Goal: Task Accomplishment & Management: Use online tool/utility

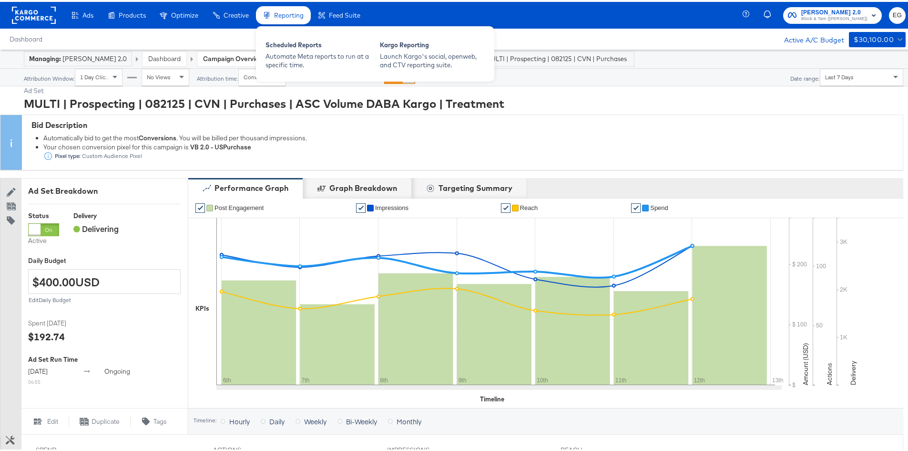
click at [277, 11] on span "Reporting" at bounding box center [289, 14] width 30 height 8
click at [413, 58] on div "Launch Kargo's social, openweb, and CTV reporting suite." at bounding box center [432, 59] width 105 height 18
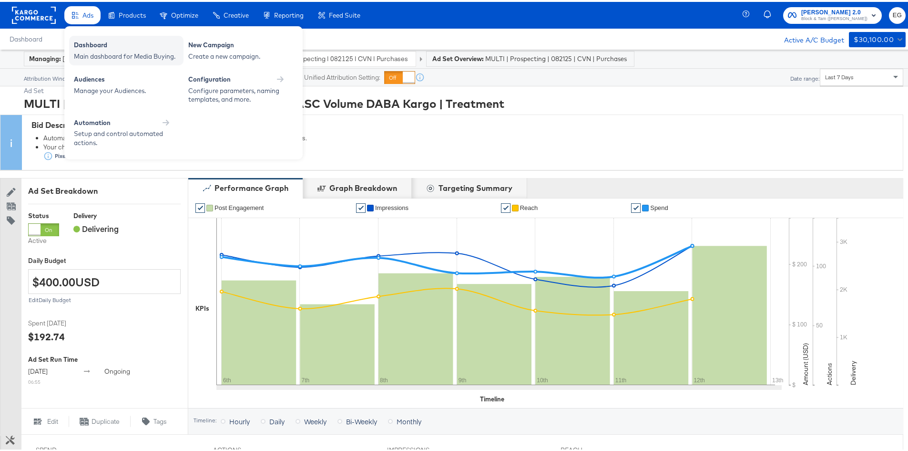
click at [102, 57] on div "Main dashboard for Media Buying." at bounding box center [126, 54] width 105 height 9
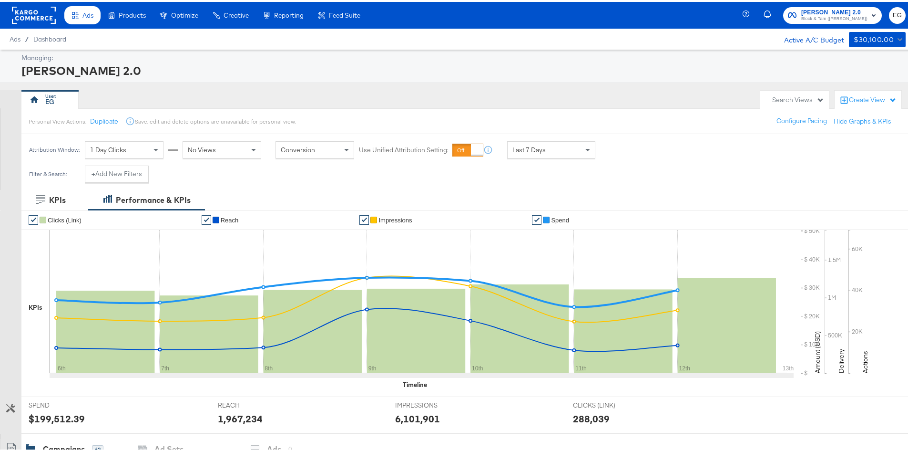
click at [816, 100] on div "Search Views" at bounding box center [798, 97] width 52 height 9
click at [840, 101] on icon at bounding box center [845, 98] width 10 height 10
click at [696, 97] on div "EG" at bounding box center [388, 97] width 734 height 19
click at [861, 102] on div "Create View" at bounding box center [873, 98] width 48 height 10
click at [849, 140] on span "Performance Product View" at bounding box center [841, 141] width 79 height 9
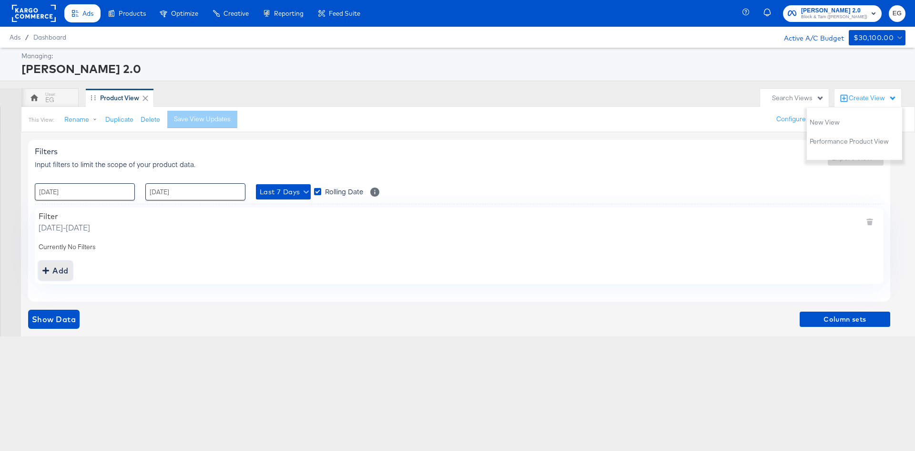
click at [54, 270] on div "Add" at bounding box center [55, 270] width 26 height 13
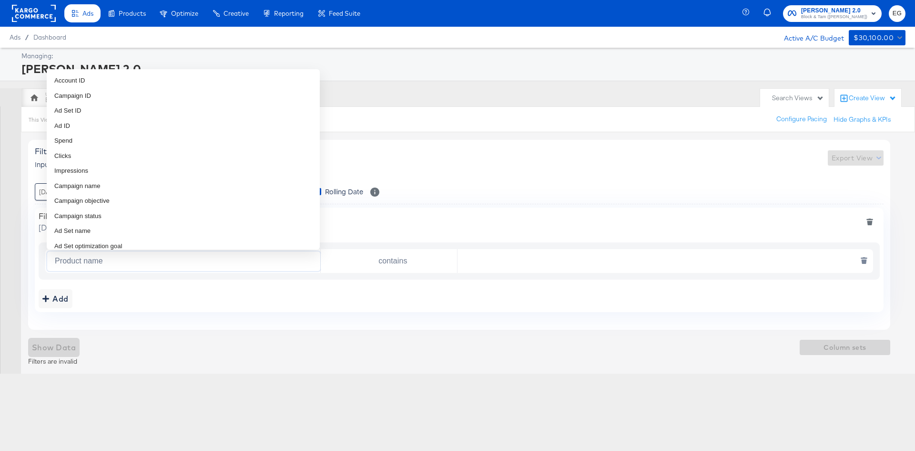
click at [72, 264] on input "Product name" at bounding box center [185, 261] width 269 height 20
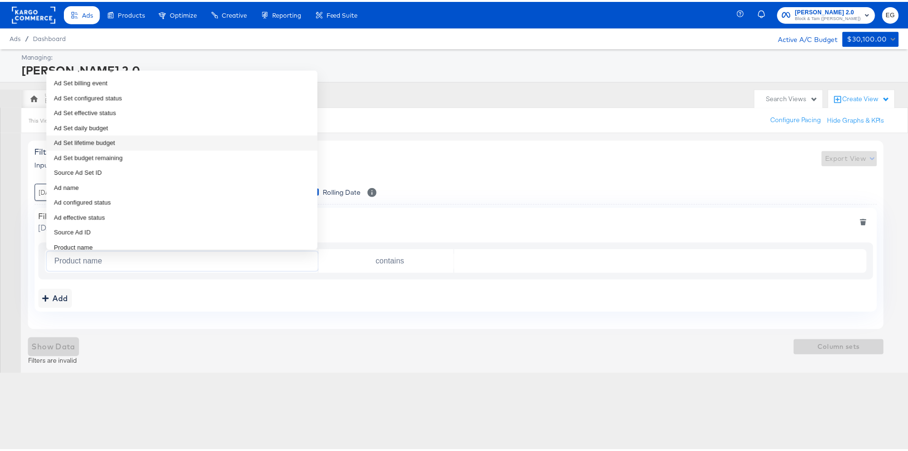
scroll to position [191, 0]
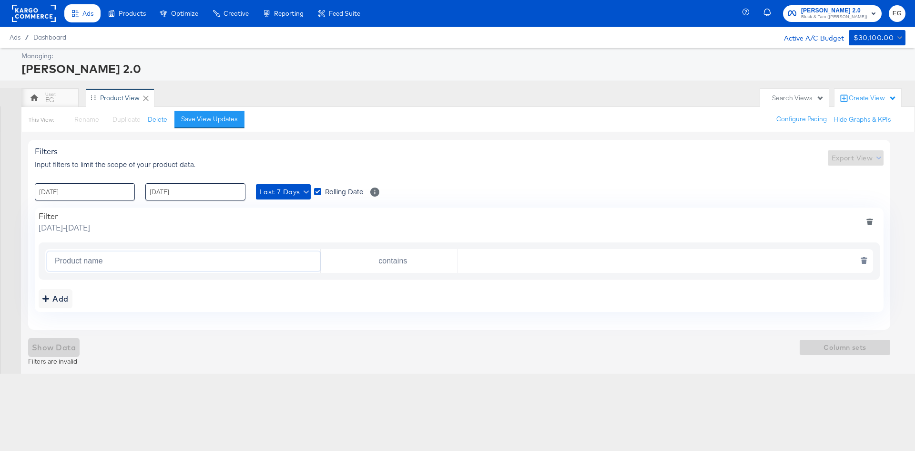
click at [72, 262] on input "Product name" at bounding box center [185, 261] width 269 height 20
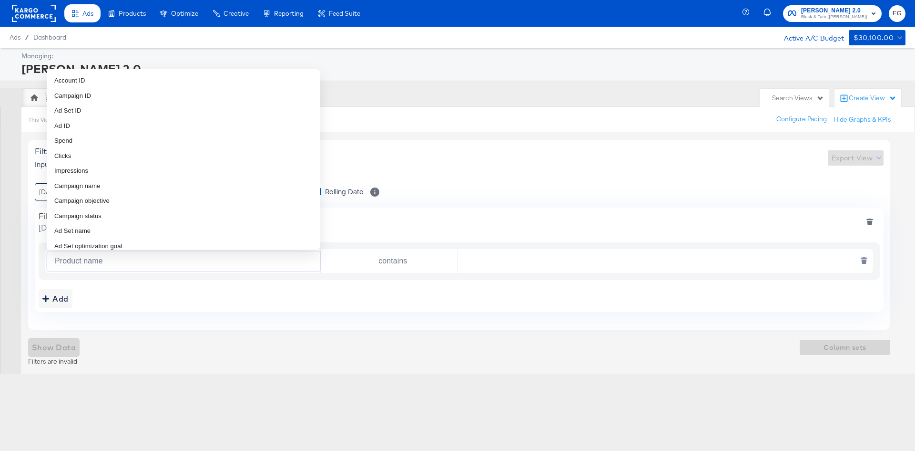
click at [72, 262] on input "Product name" at bounding box center [185, 261] width 269 height 20
paste input "[PERSON_NAME] Straight-Leg [PERSON_NAME]"
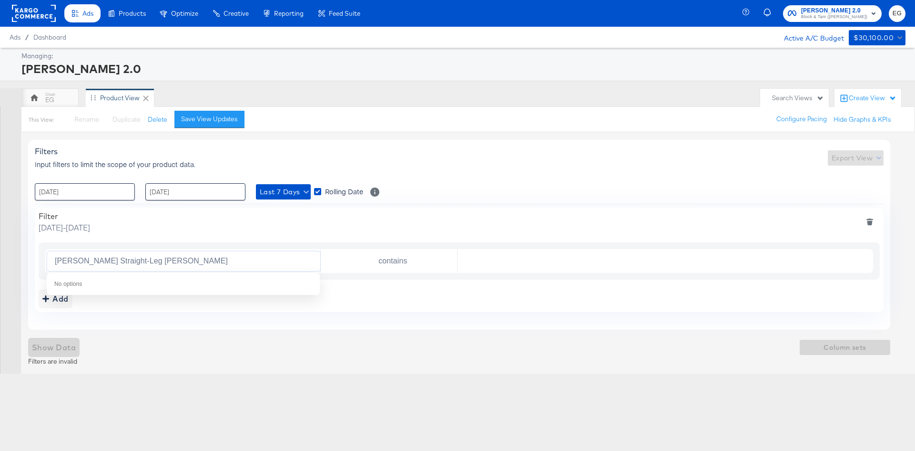
type input "Product name"
click at [358, 322] on div "Filters Input filters to limit the scope of your product data. Export View : [D…" at bounding box center [459, 235] width 862 height 190
click at [290, 258] on input "Product name" at bounding box center [185, 261] width 269 height 20
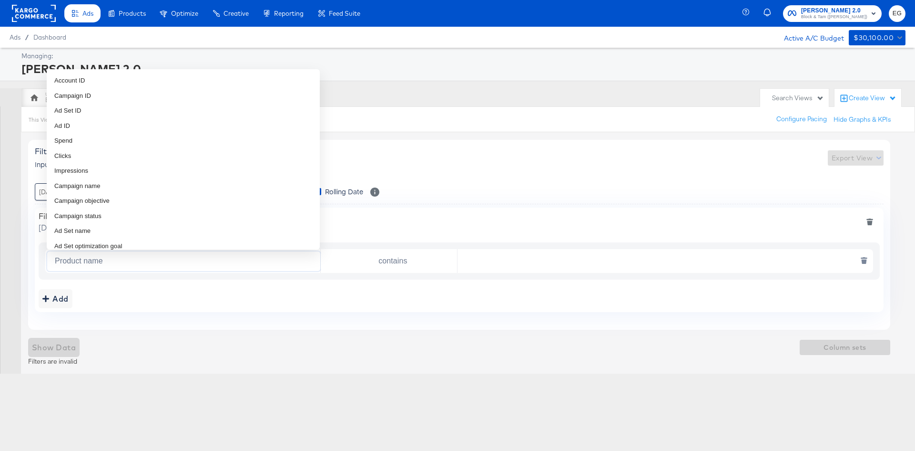
click at [539, 257] on input "text" at bounding box center [663, 261] width 411 height 20
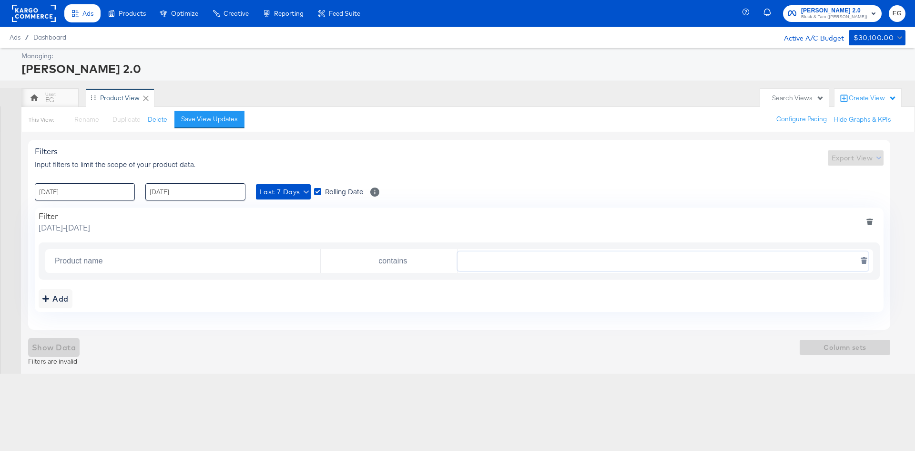
paste input "[PERSON_NAME] Straight-Leg [PERSON_NAME]"
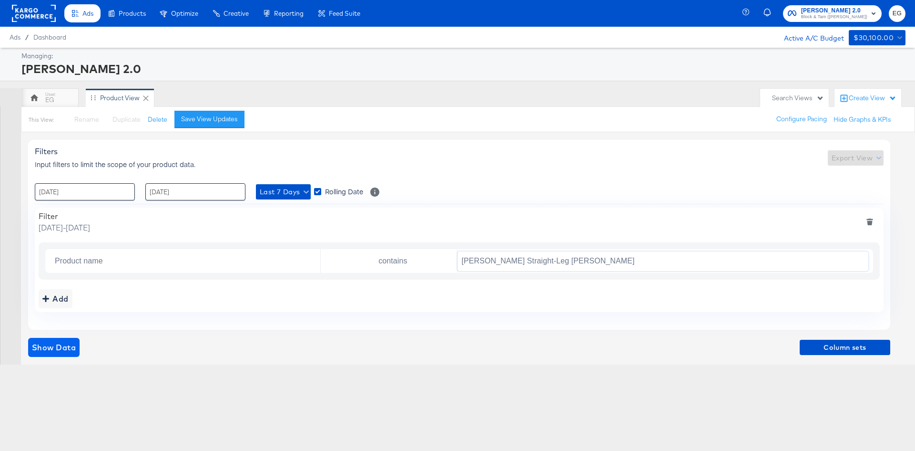
type input "[PERSON_NAME] Straight-Leg [PERSON_NAME]"
click at [69, 348] on span "Show Data" at bounding box center [54, 346] width 44 height 13
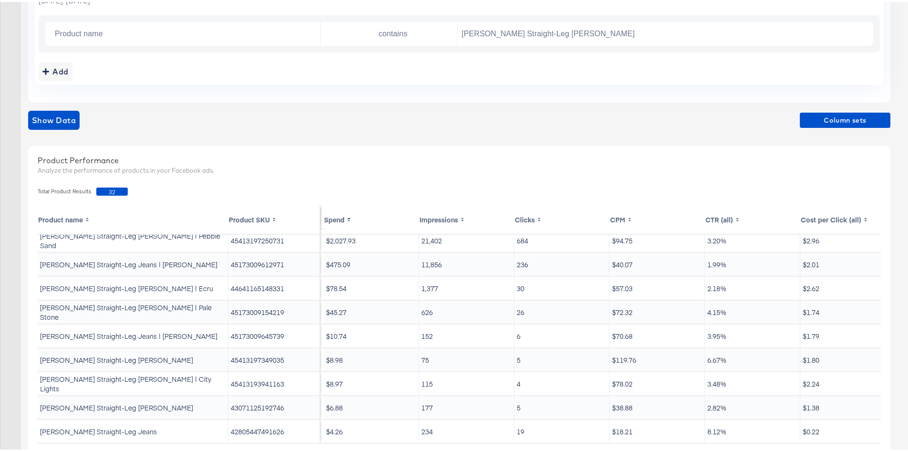
scroll to position [0, 0]
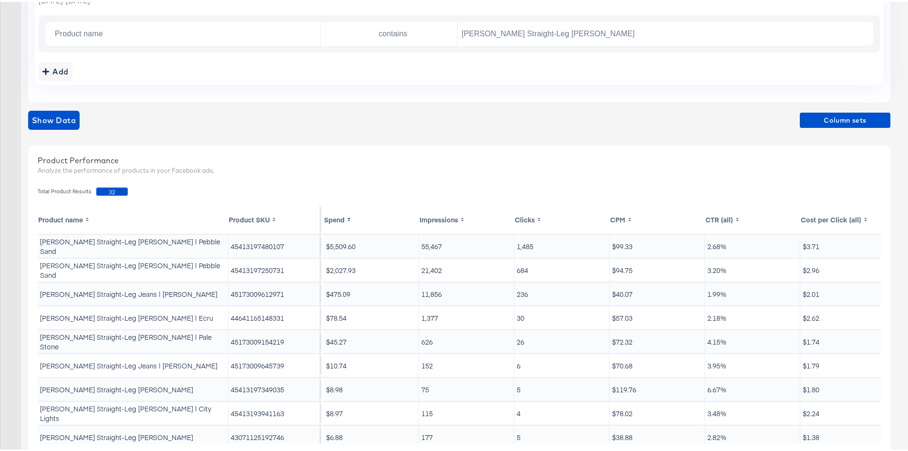
click at [835, 104] on div "Filters Input filters to limit the scope of your product data. Export View : [D…" at bounding box center [463, 202] width 870 height 599
click at [835, 117] on span "Column sets" at bounding box center [845, 119] width 83 height 12
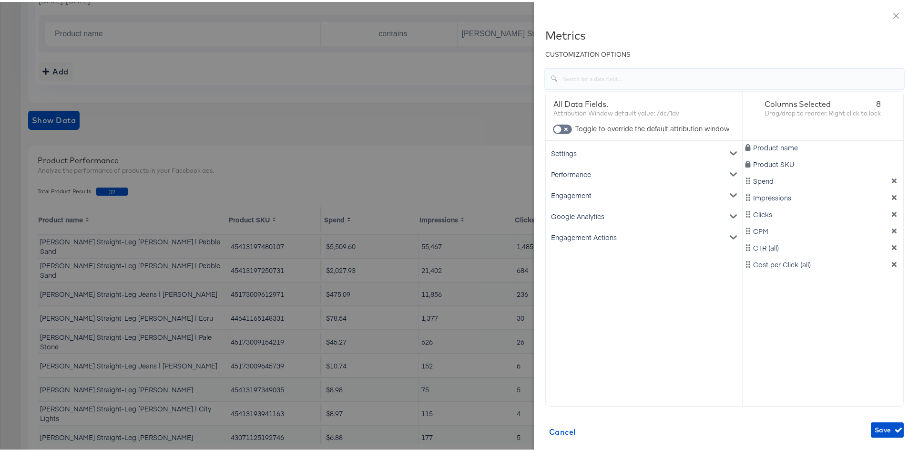
click at [655, 67] on input "text" at bounding box center [731, 73] width 346 height 20
click at [646, 152] on div "Settings" at bounding box center [644, 151] width 193 height 21
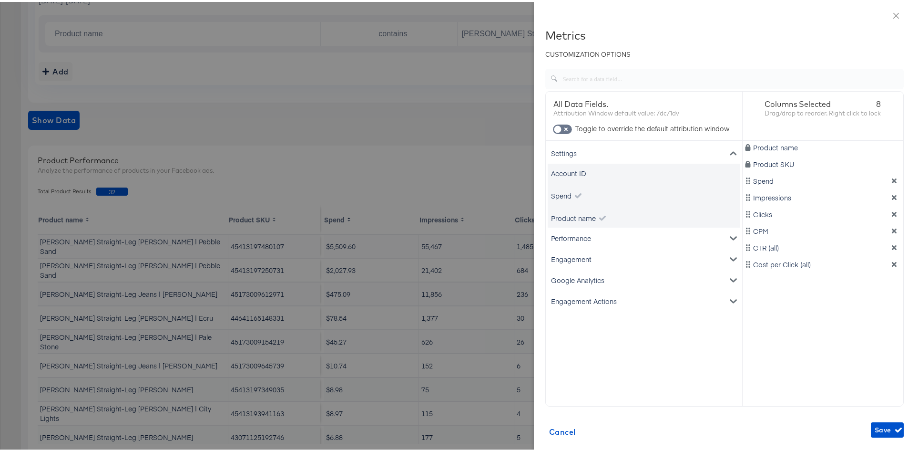
click at [646, 152] on div "Settings" at bounding box center [644, 151] width 193 height 21
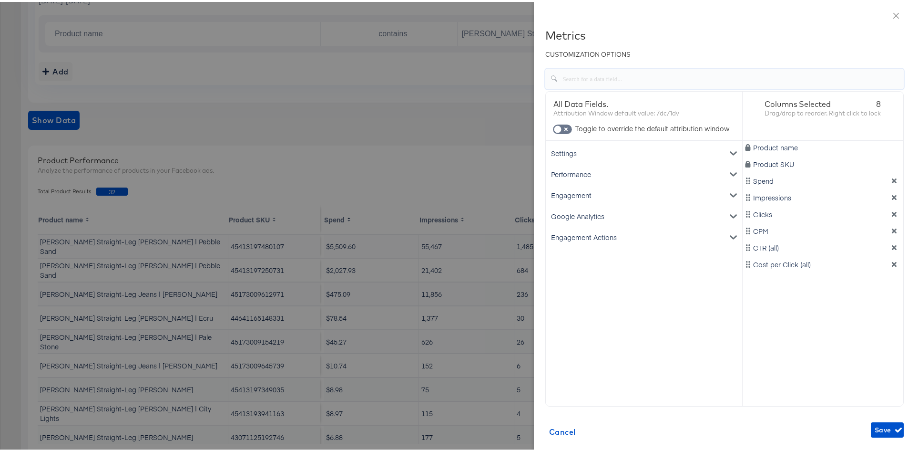
click at [655, 76] on input "text" at bounding box center [731, 73] width 346 height 20
type input "a"
click at [167, 299] on div at bounding box center [457, 225] width 915 height 451
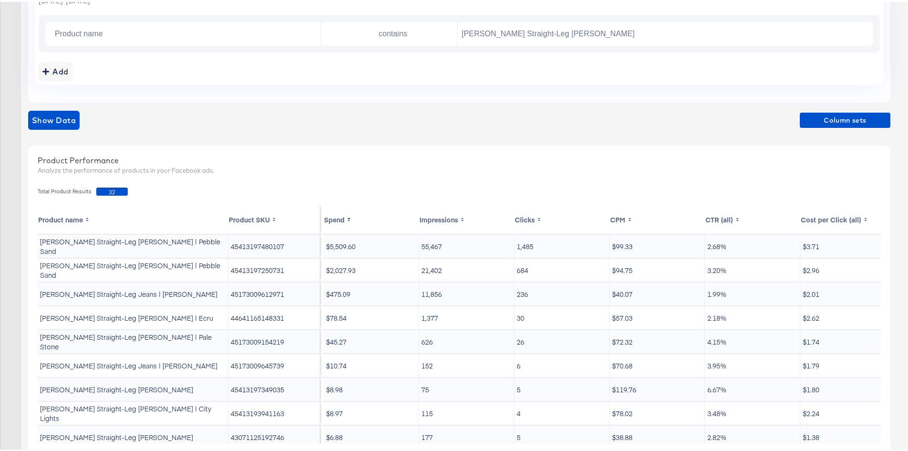
drag, startPoint x: 264, startPoint y: 245, endPoint x: 253, endPoint y: 244, distance: 11.0
click at [263, 245] on td "45413197480107" at bounding box center [274, 244] width 92 height 23
click at [113, 246] on td "[PERSON_NAME] Straight-Leg [PERSON_NAME] | Pebble Sand" at bounding box center [133, 244] width 191 height 23
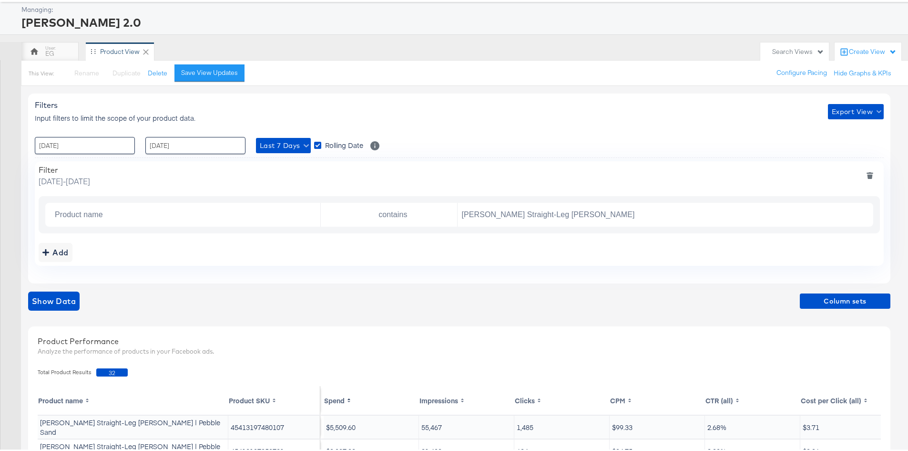
scroll to position [34, 0]
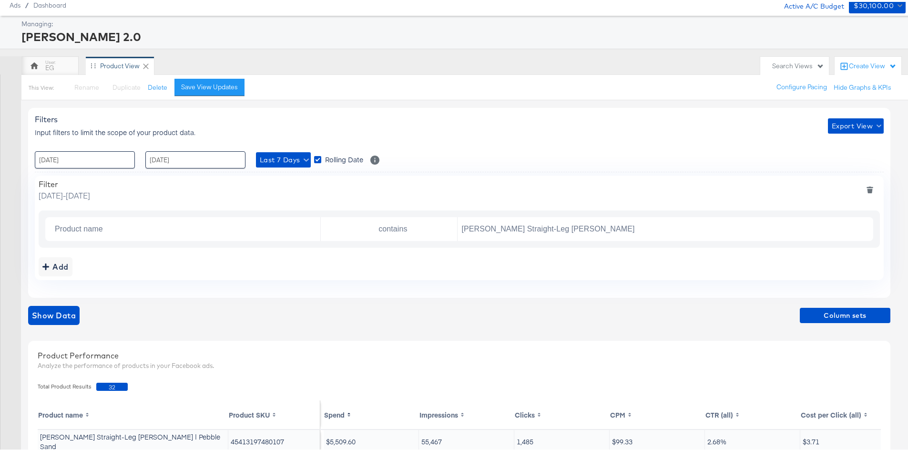
click at [486, 338] on div "Filters Input filters to limit the scope of your product data. Export View : [D…" at bounding box center [463, 397] width 870 height 599
click at [47, 272] on button "Add" at bounding box center [56, 264] width 34 height 19
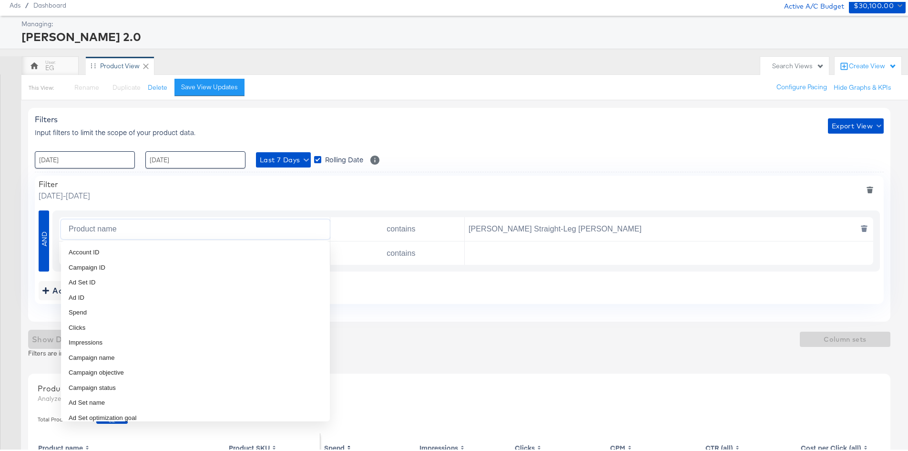
click at [104, 227] on input "Product name" at bounding box center [197, 227] width 265 height 20
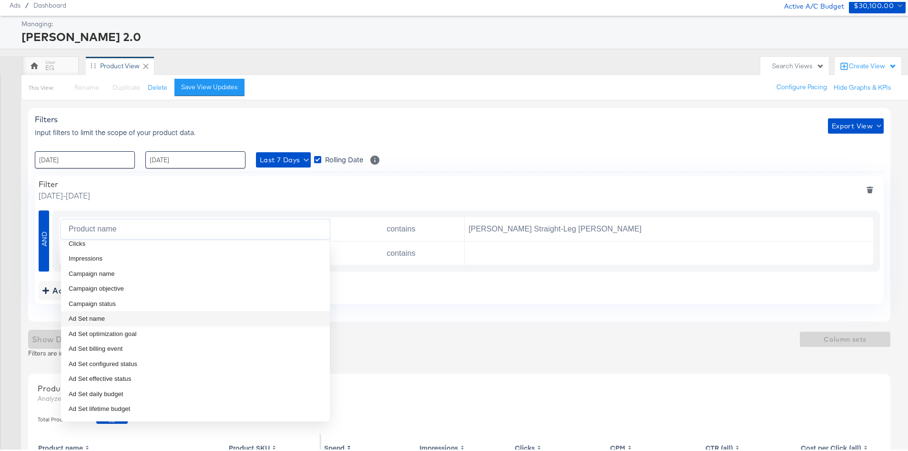
scroll to position [84, 0]
click at [133, 264] on li "Campaign name" at bounding box center [195, 271] width 269 height 15
type input "Campaign name"
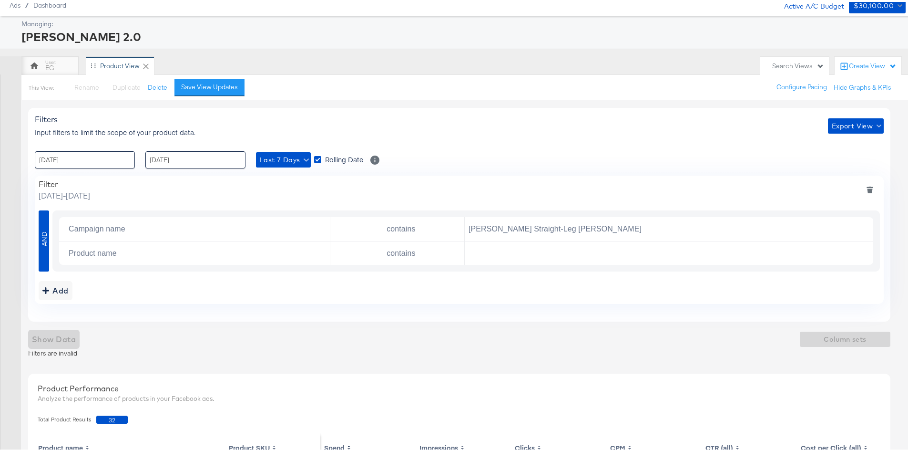
click at [184, 305] on div "Filters Input filters to limit the scope of your product data. Export View : [D…" at bounding box center [459, 213] width 862 height 214
click at [528, 219] on input "[PERSON_NAME] Straight-Leg [PERSON_NAME]" at bounding box center [667, 227] width 404 height 20
type input "DABA"
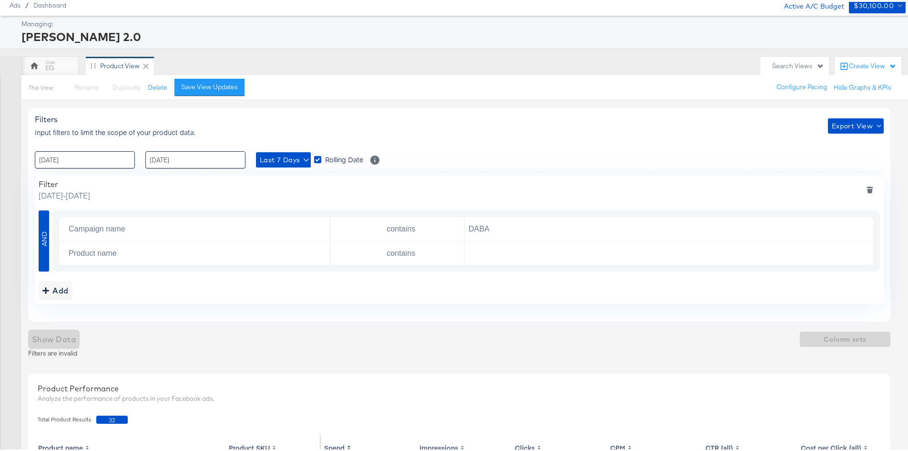
click at [592, 290] on div "Add" at bounding box center [459, 288] width 841 height 19
click at [52, 286] on div "Add" at bounding box center [55, 288] width 26 height 13
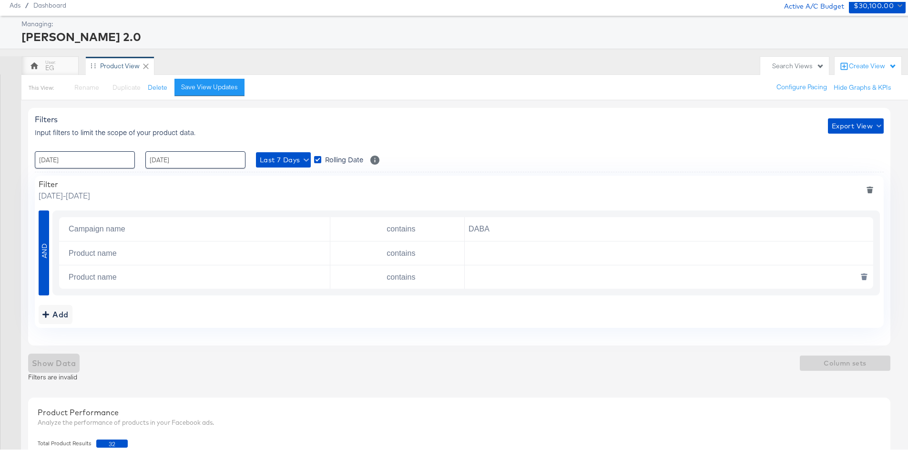
click at [864, 276] on icon "deletesingle" at bounding box center [863, 276] width 5 height 4
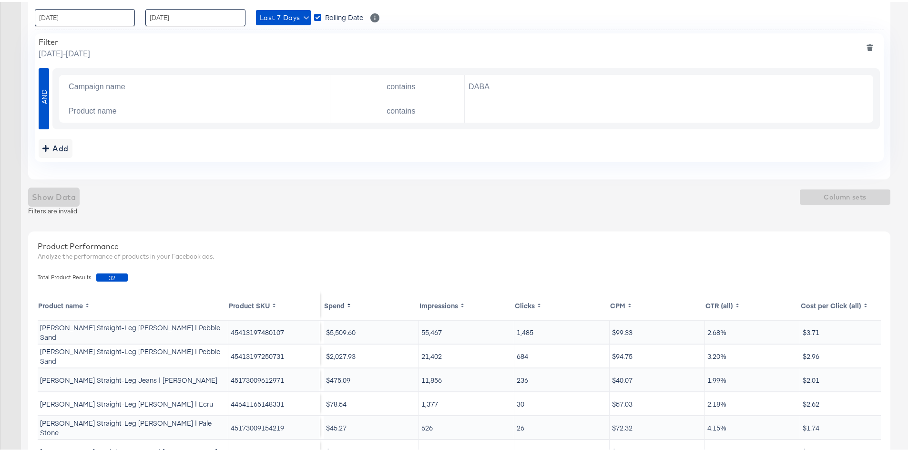
scroll to position [177, 0]
drag, startPoint x: 61, startPoint y: 184, endPoint x: 250, endPoint y: 163, distance: 190.4
click at [63, 184] on div "Filters Input filters to limit the scope of your product data. Export View : [D…" at bounding box center [463, 271] width 870 height 632
click at [510, 87] on input "DABA" at bounding box center [667, 84] width 404 height 20
click at [864, 82] on icon "deletesingle" at bounding box center [864, 80] width 7 height 1
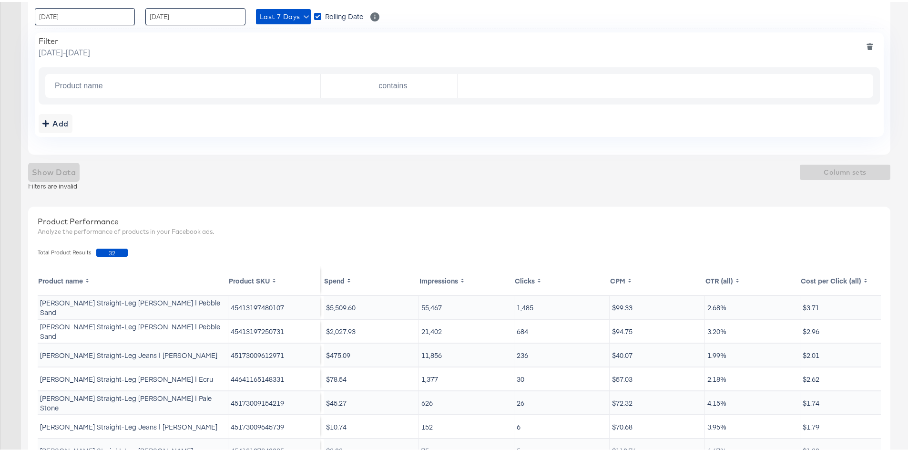
drag, startPoint x: 546, startPoint y: 143, endPoint x: 312, endPoint y: 181, distance: 237.5
click at [535, 147] on div "Filters Input filters to limit the scope of your product data. Export View : [D…" at bounding box center [459, 58] width 862 height 190
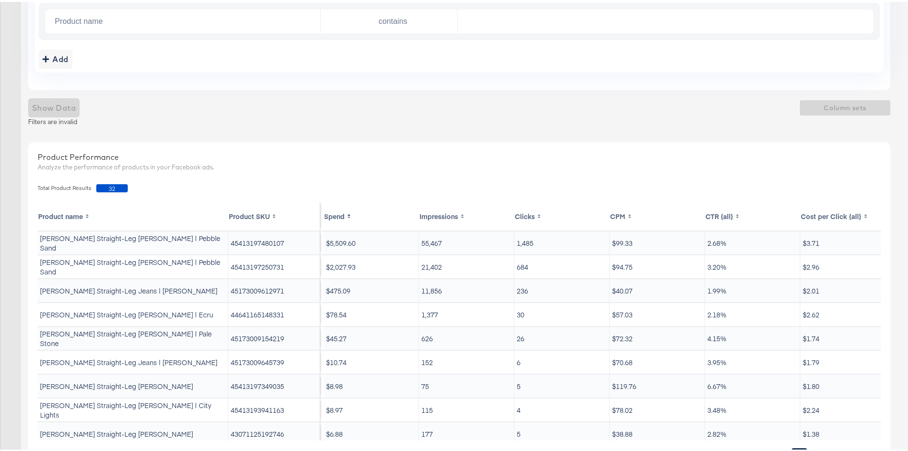
scroll to position [290, 0]
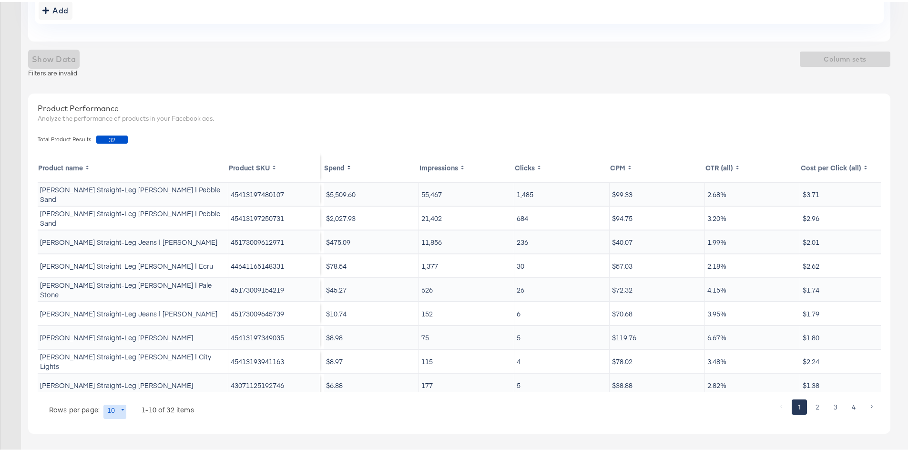
click at [147, 190] on td "[PERSON_NAME] Straight-Leg [PERSON_NAME] | Pebble Sand" at bounding box center [133, 192] width 191 height 23
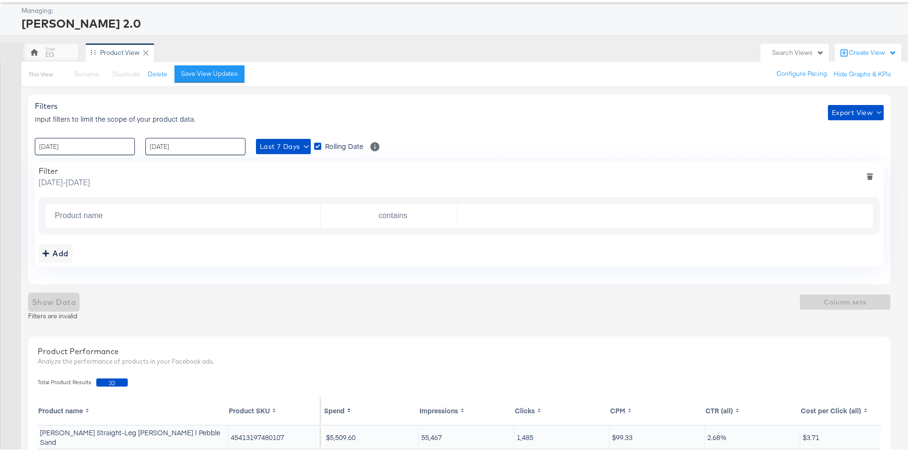
scroll to position [143, 0]
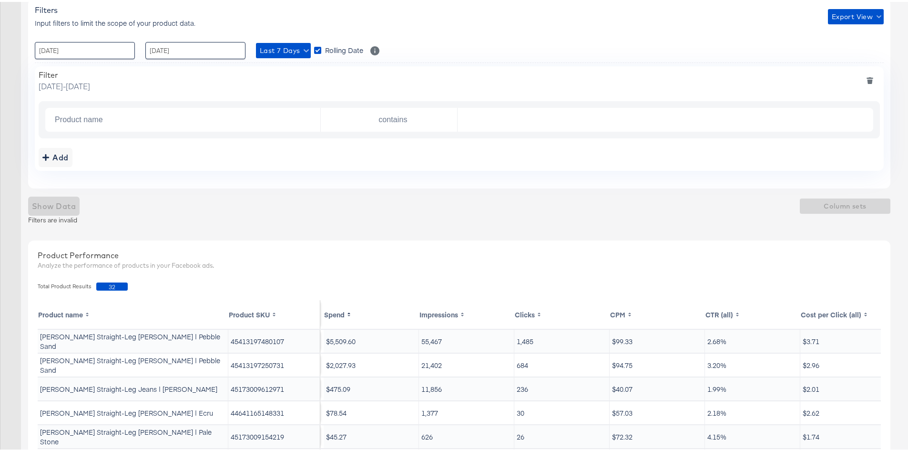
click at [683, 288] on div "Total Product Results 32" at bounding box center [459, 285] width 853 height 18
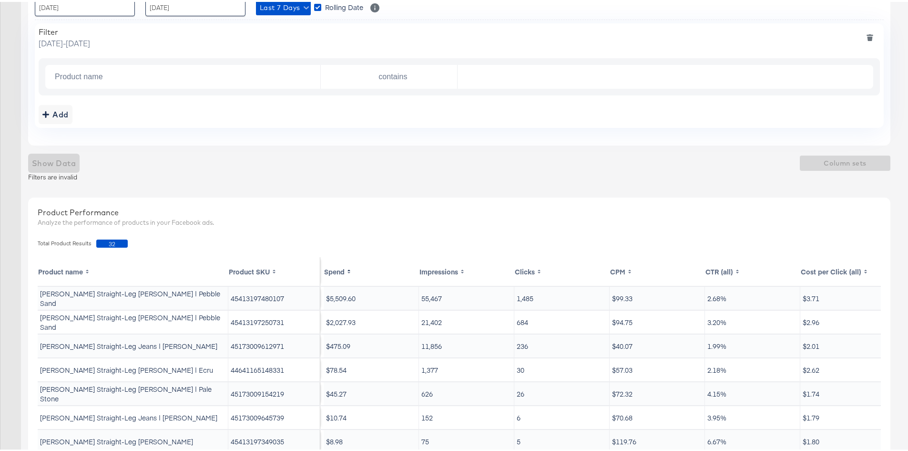
scroll to position [51, 0]
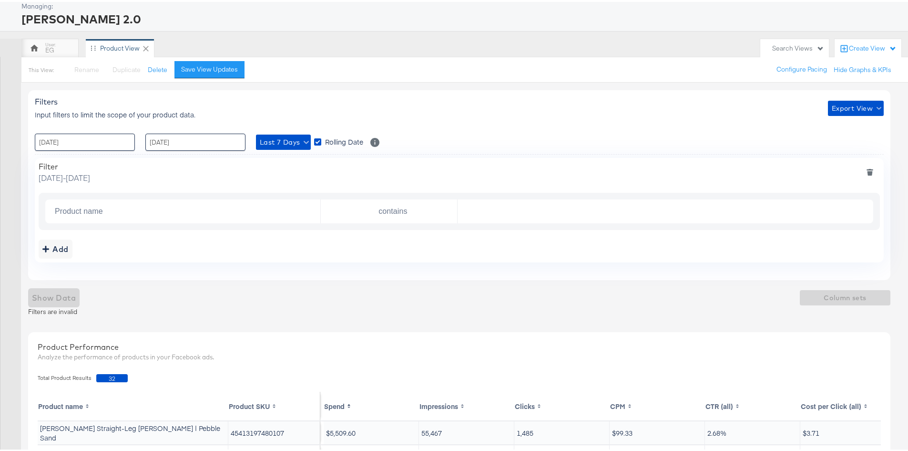
click at [110, 378] on span "32" at bounding box center [111, 376] width 31 height 8
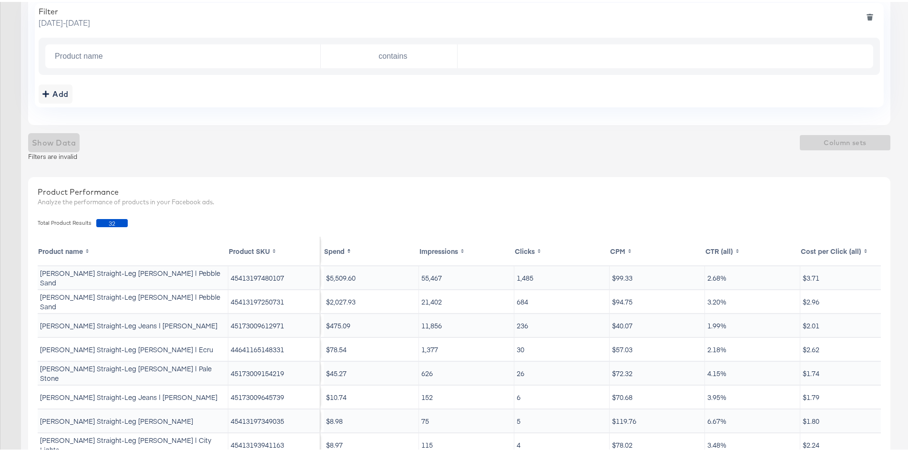
scroll to position [206, 0]
click at [815, 135] on div "Show Data Column sets" at bounding box center [459, 141] width 862 height 19
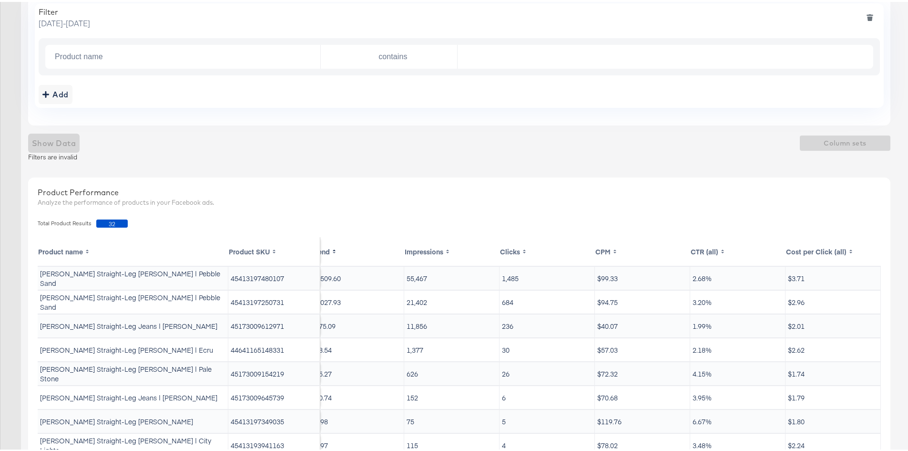
click at [826, 253] on th "Cost per Click (all)" at bounding box center [833, 249] width 95 height 29
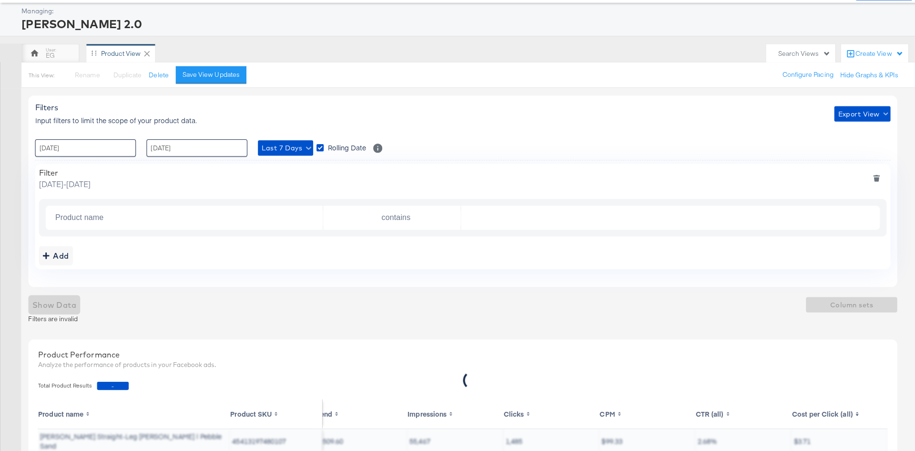
scroll to position [0, 0]
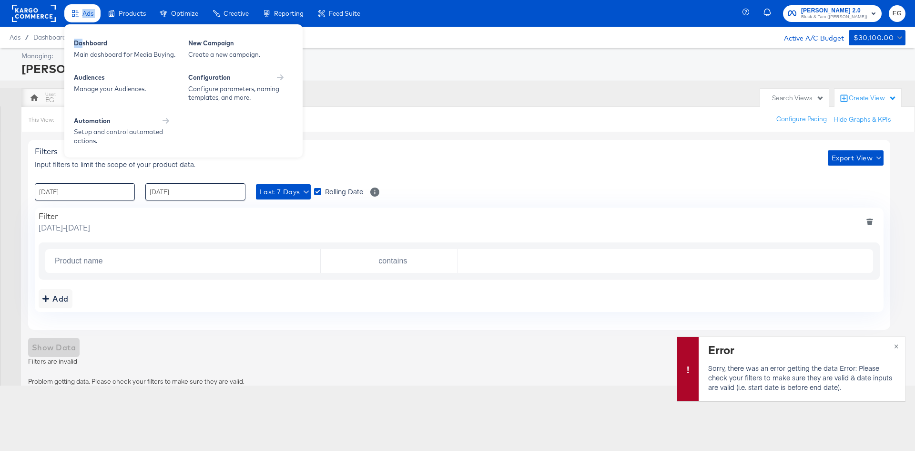
drag, startPoint x: 81, startPoint y: 5, endPoint x: 83, endPoint y: 33, distance: 28.2
click at [83, 23] on li "Ads Ads Dashboard Main dashboard for Media Buying. New Campaign Create a new ca…" at bounding box center [82, 13] width 36 height 19
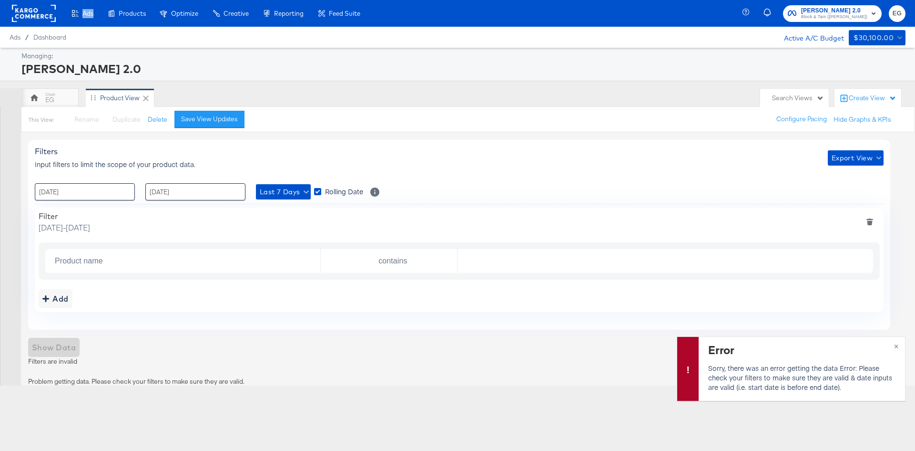
click at [0, 0] on div "Main dashboard for Media Buying." at bounding box center [0, 0] width 0 height 0
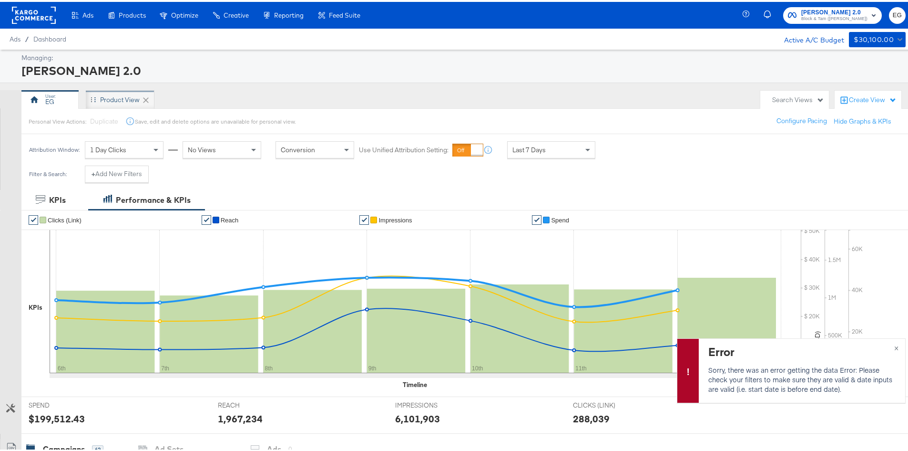
click at [123, 99] on div "Product View" at bounding box center [120, 97] width 40 height 9
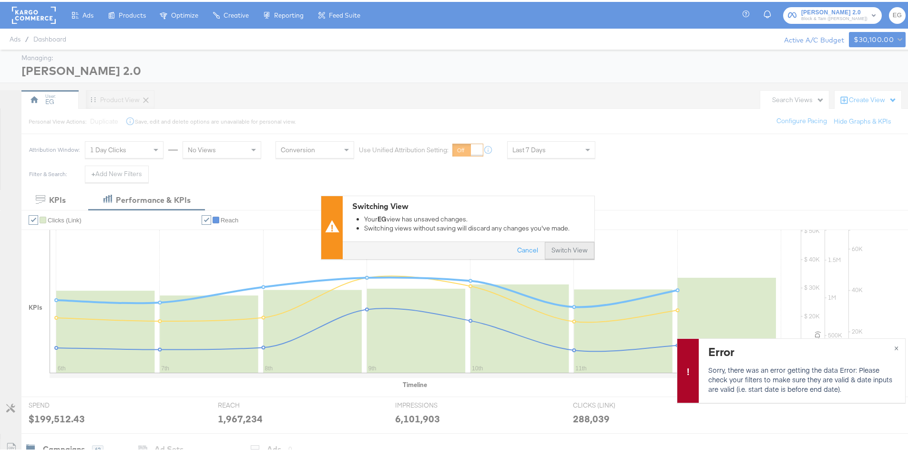
click at [552, 248] on button "Switch View" at bounding box center [570, 248] width 50 height 17
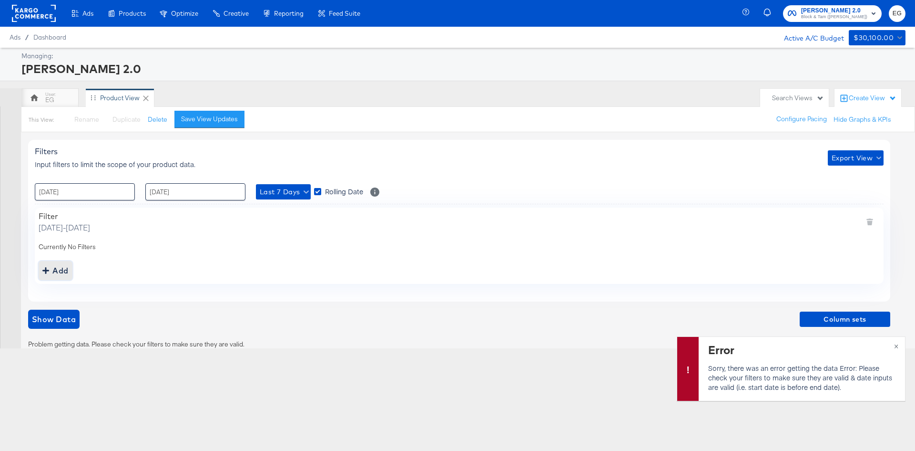
click at [55, 263] on button "Add" at bounding box center [56, 270] width 34 height 19
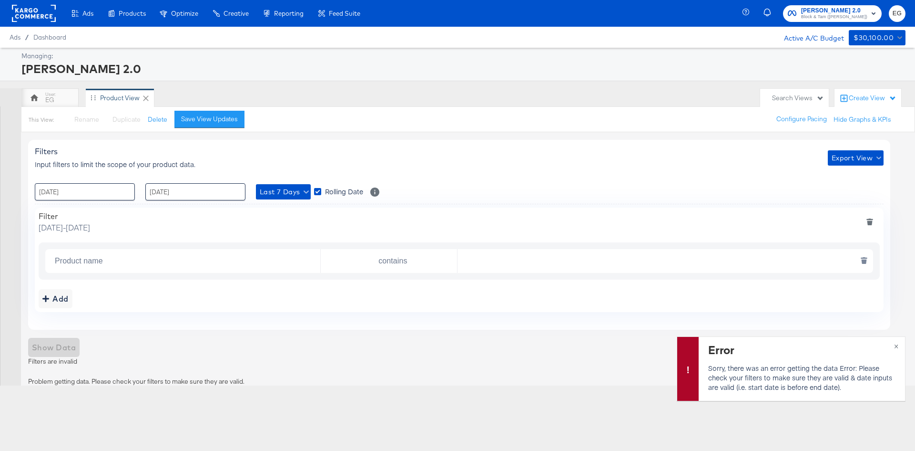
click at [87, 273] on div "Product name" at bounding box center [184, 261] width 274 height 24
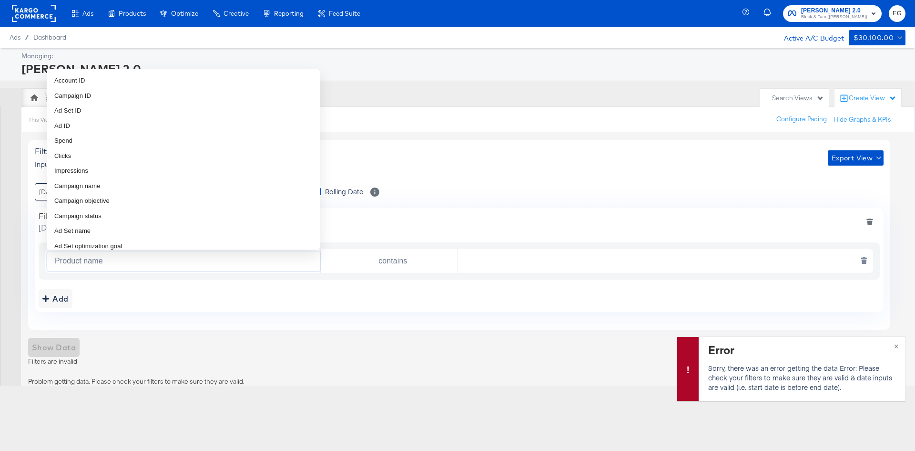
click at [92, 262] on input "Product name" at bounding box center [185, 261] width 269 height 20
click at [102, 187] on li "Campaign name" at bounding box center [183, 185] width 273 height 15
type input "Campaign name"
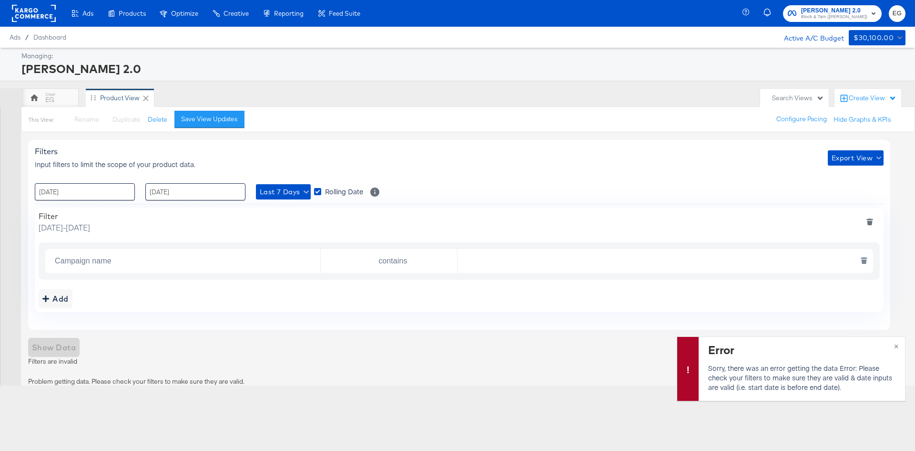
click at [491, 272] on div "Campaign name contains" at bounding box center [459, 261] width 828 height 24
click at [493, 263] on input "text" at bounding box center [663, 261] width 411 height 20
click at [484, 262] on input "DABA" at bounding box center [663, 261] width 411 height 20
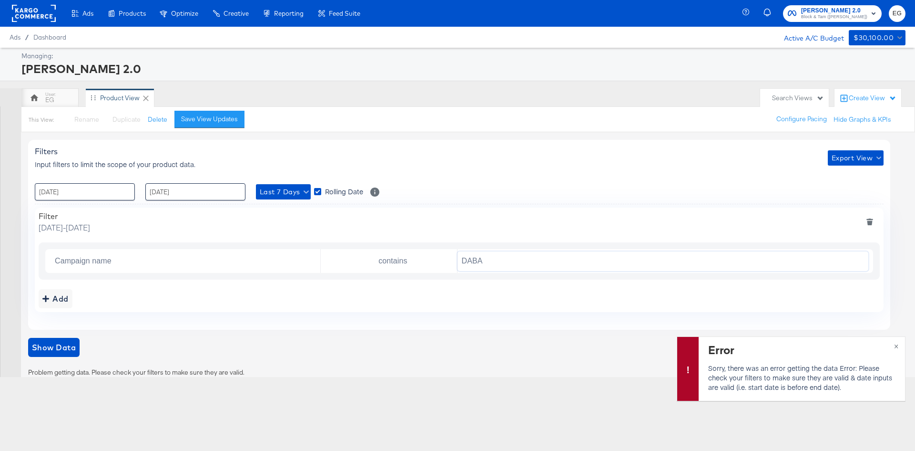
type input "DABA"
click at [494, 248] on div "Campaign name contains [PERSON_NAME]" at bounding box center [459, 260] width 841 height 37
drag, startPoint x: 258, startPoint y: 286, endPoint x: 133, endPoint y: 303, distance: 126.5
click at [254, 288] on div "Filter [DATE] - [DATE] Campaign name contains DABA Add" at bounding box center [459, 259] width 849 height 104
click at [46, 299] on icon "addbutton" at bounding box center [45, 298] width 7 height 7
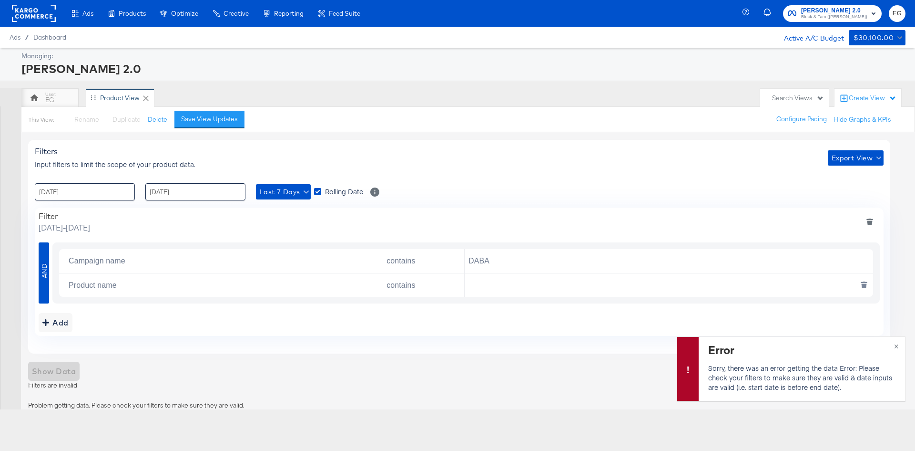
click at [573, 280] on input "text" at bounding box center [667, 285] width 404 height 20
paste input "[PERSON_NAME] Straight-Leg [PERSON_NAME]"
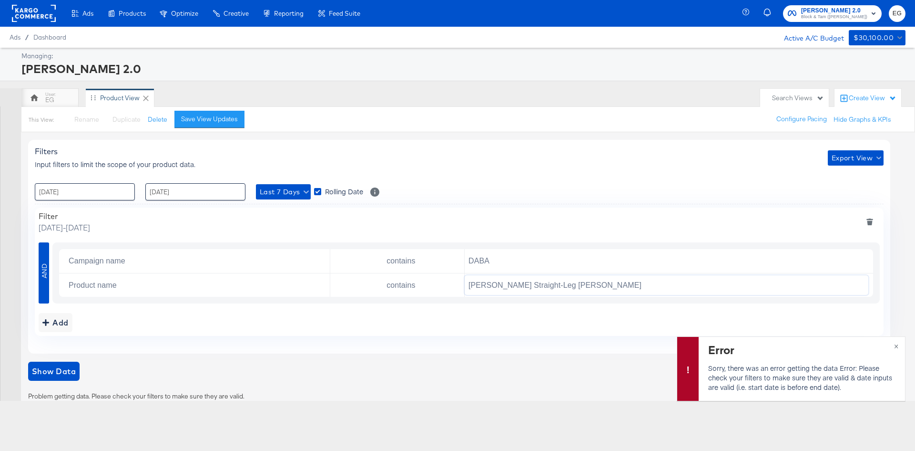
type input "[PERSON_NAME] Straight-Leg [PERSON_NAME]"
click at [591, 328] on div "Add" at bounding box center [459, 322] width 841 height 19
click at [45, 371] on span "Show Data" at bounding box center [54, 370] width 44 height 13
click at [896, 345] on span "×" at bounding box center [896, 344] width 4 height 11
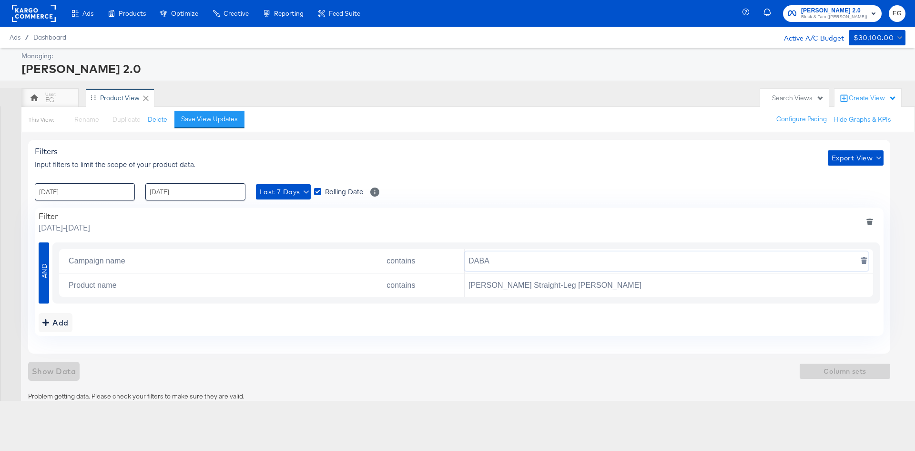
click at [835, 263] on input "DABA" at bounding box center [667, 261] width 404 height 20
type input "DYN"
click at [323, 269] on input "Campaign name" at bounding box center [197, 261] width 265 height 20
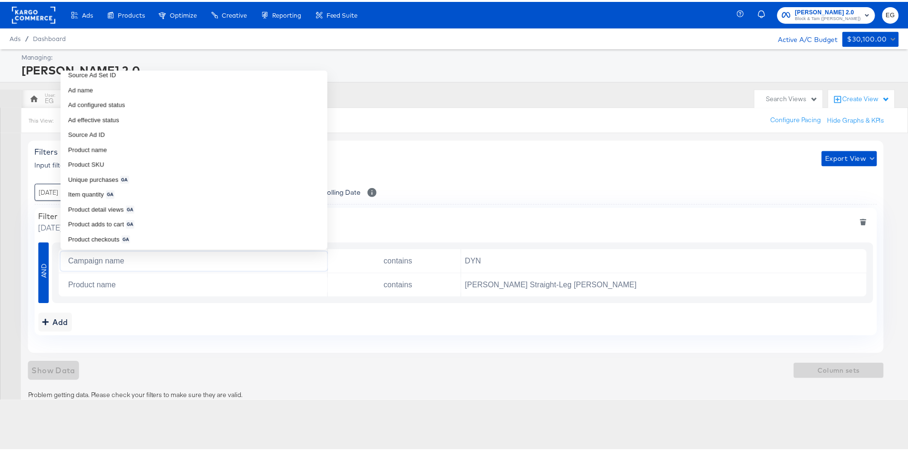
scroll to position [286, 0]
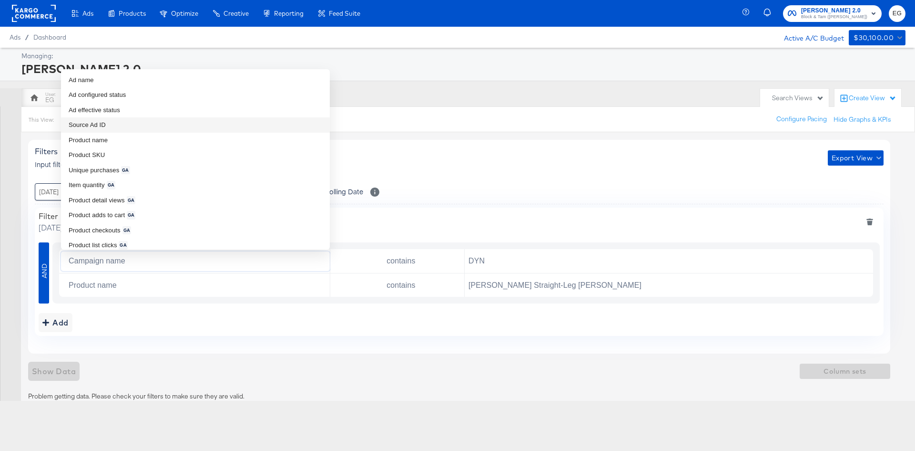
click at [230, 127] on li "Source Ad ID" at bounding box center [195, 124] width 269 height 15
type input "Source Ad ID"
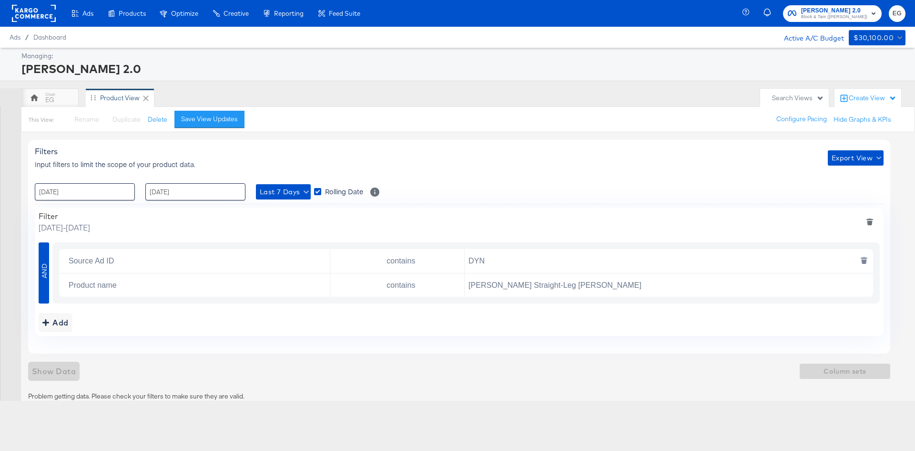
click at [860, 255] on button "deletesingle" at bounding box center [864, 260] width 20 height 17
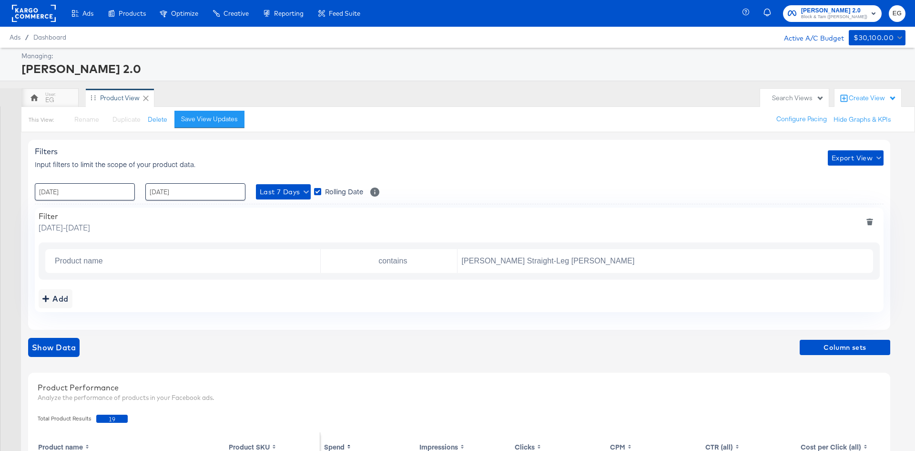
click at [269, 319] on div "Filters Input filters to limit the scope of your product data. Export View : [D…" at bounding box center [459, 235] width 862 height 190
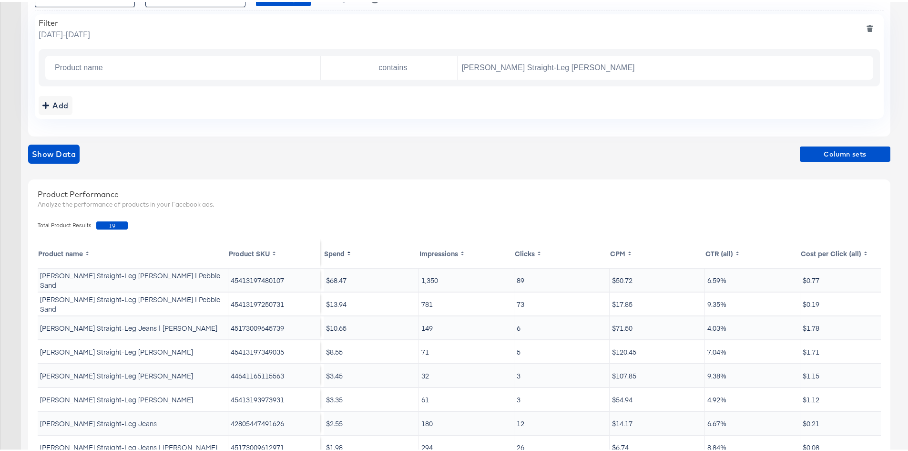
scroll to position [193, 0]
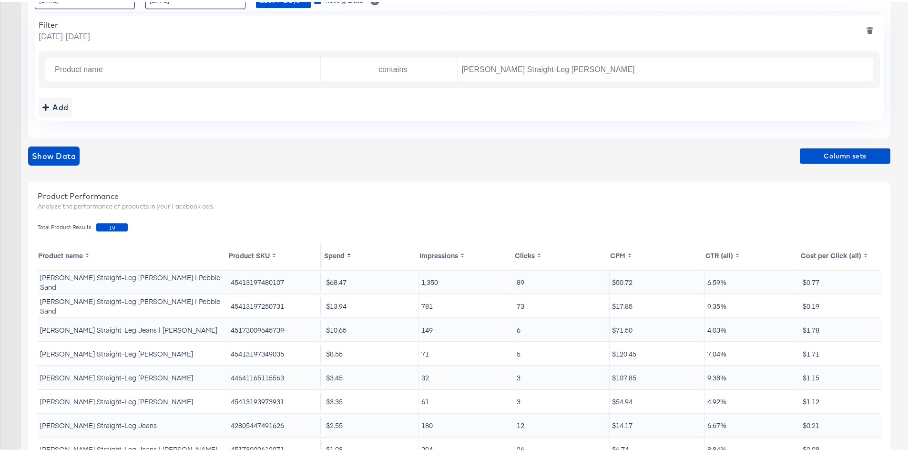
click at [332, 255] on th "Spend" at bounding box center [371, 253] width 95 height 29
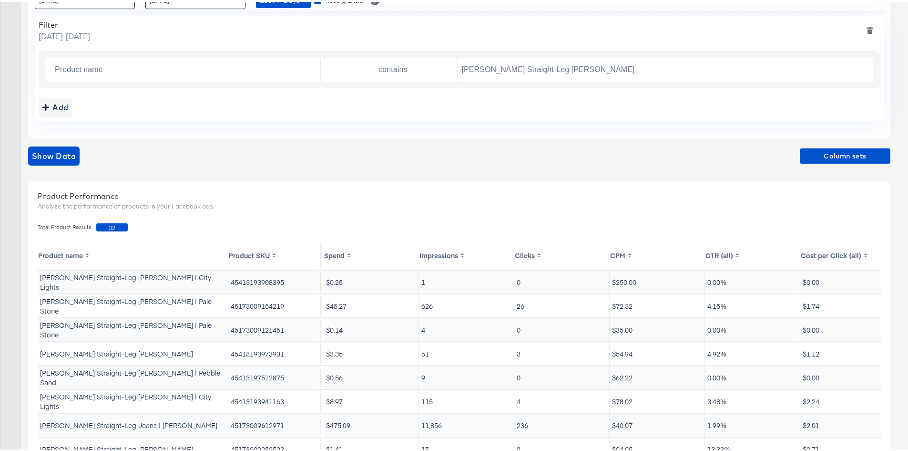
click at [331, 253] on th "Spend" at bounding box center [371, 253] width 95 height 29
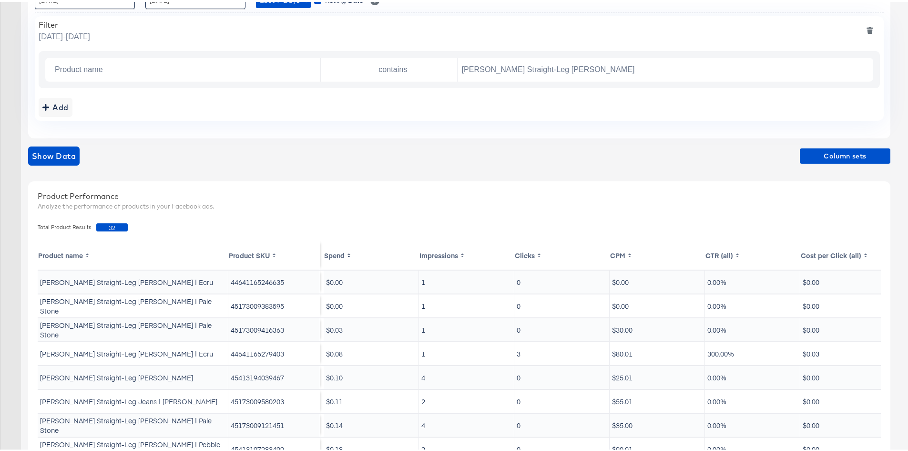
click at [338, 252] on th "Spend" at bounding box center [371, 253] width 95 height 29
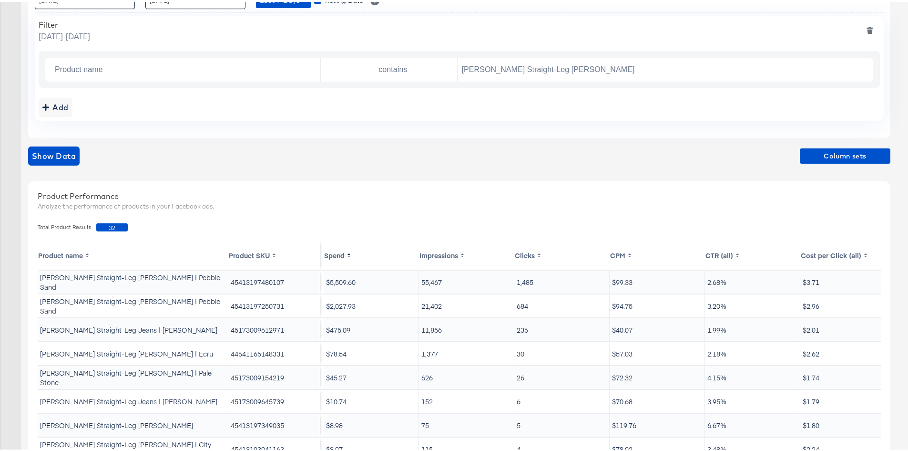
click at [292, 281] on td "45413197480107" at bounding box center [274, 279] width 92 height 23
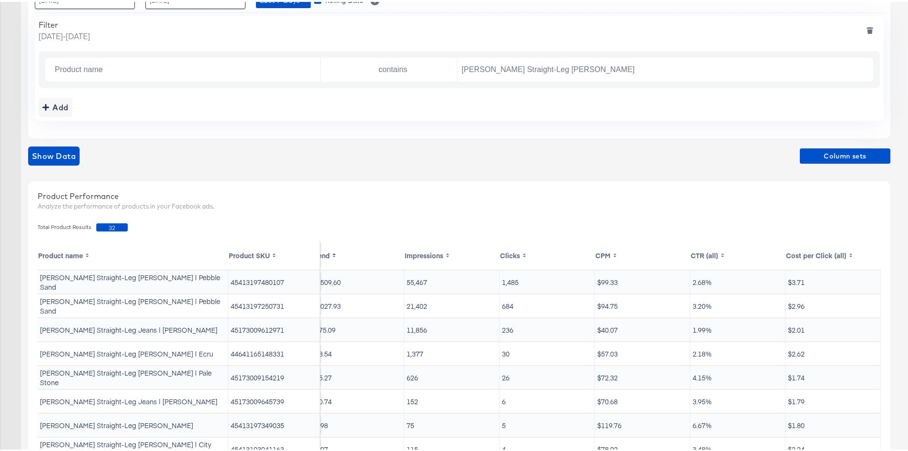
scroll to position [0, 0]
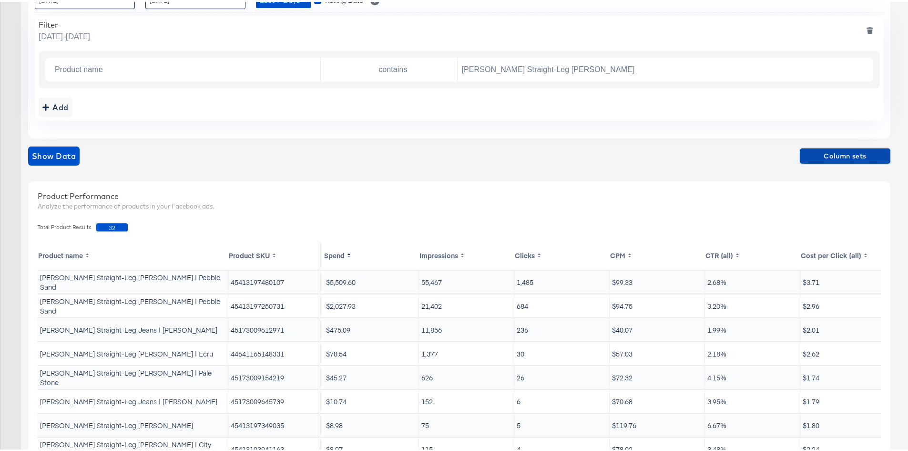
click at [859, 150] on span "Column sets" at bounding box center [845, 154] width 83 height 12
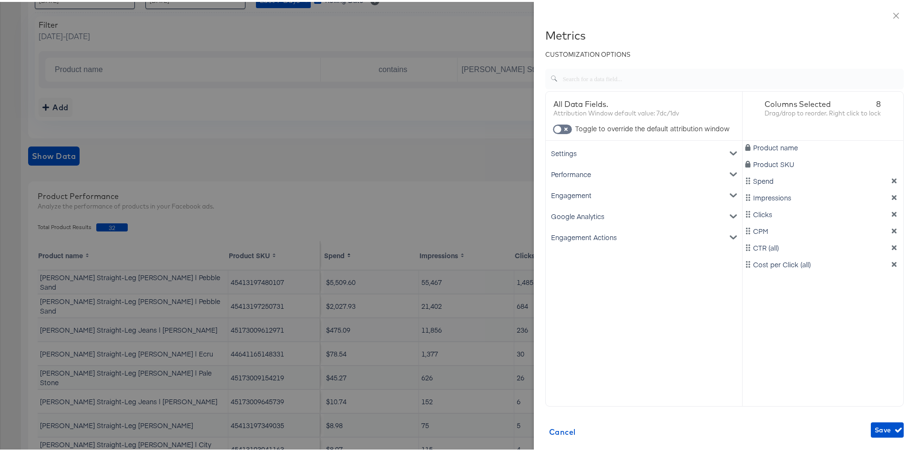
click at [612, 152] on div "Settings" at bounding box center [644, 151] width 193 height 21
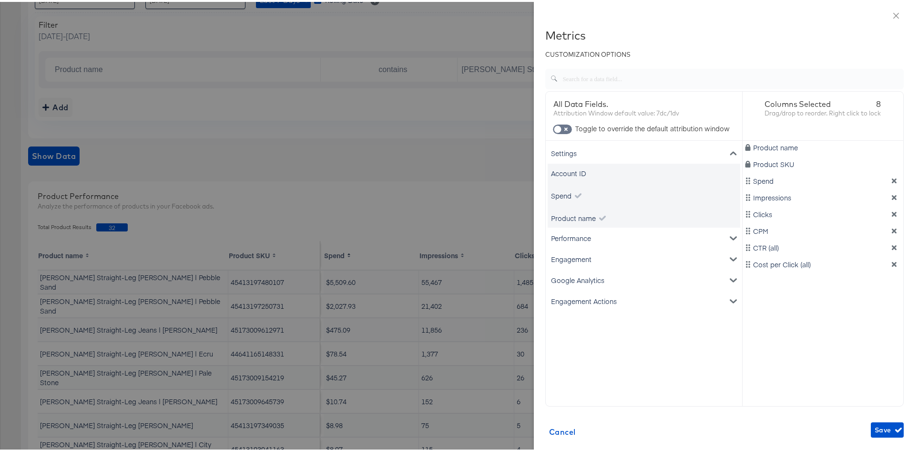
click at [584, 234] on div "Performance" at bounding box center [644, 235] width 193 height 21
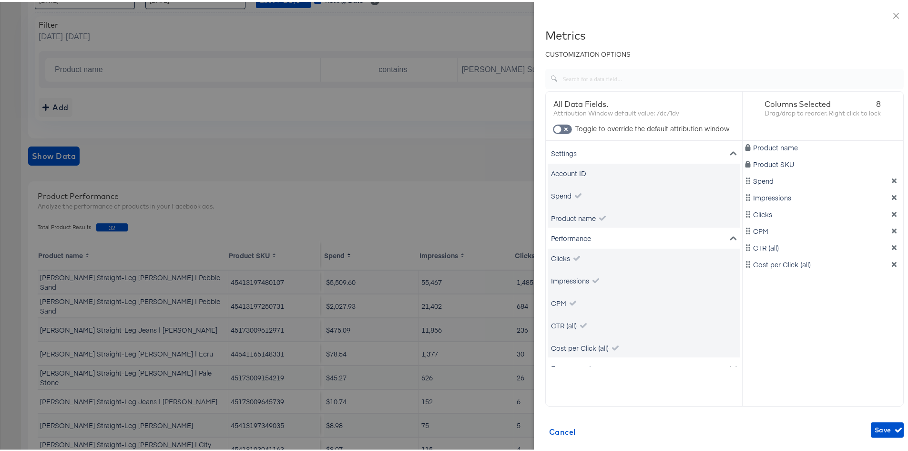
click at [584, 233] on div "Performance" at bounding box center [644, 235] width 193 height 21
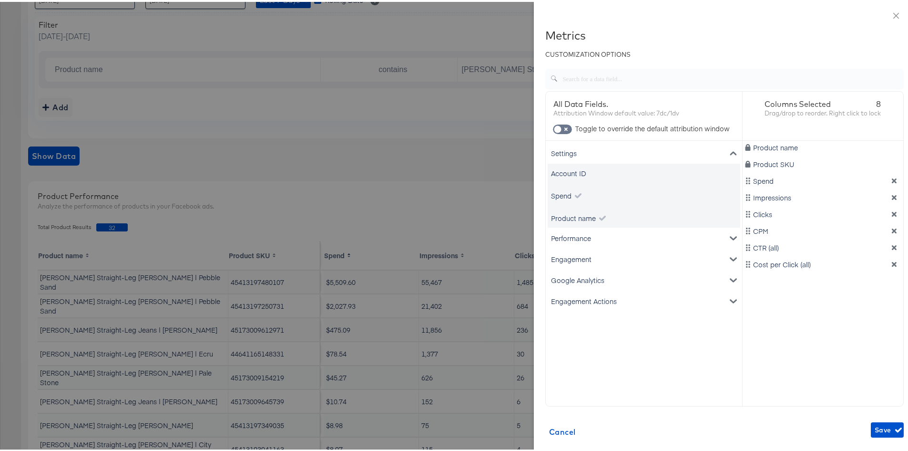
click at [581, 254] on div "Engagement" at bounding box center [644, 256] width 193 height 21
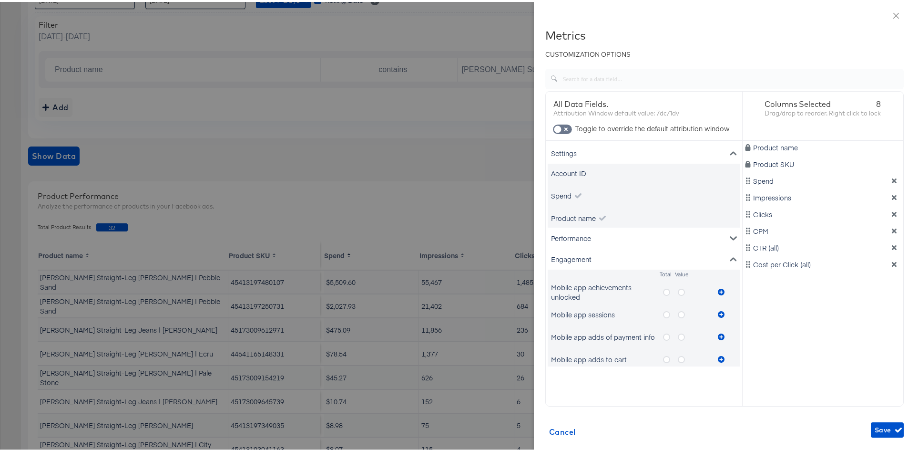
click at [581, 254] on div "Engagement" at bounding box center [644, 256] width 193 height 21
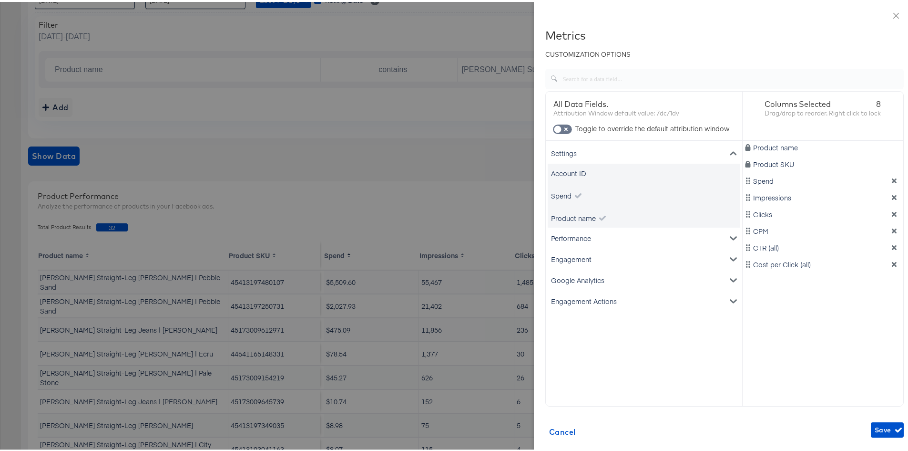
click at [578, 283] on div "Google Analytics" at bounding box center [644, 277] width 193 height 21
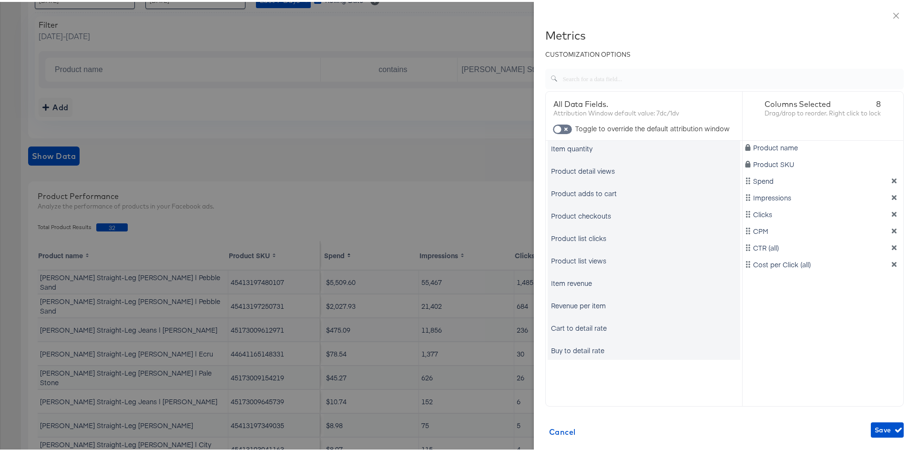
scroll to position [190, 0]
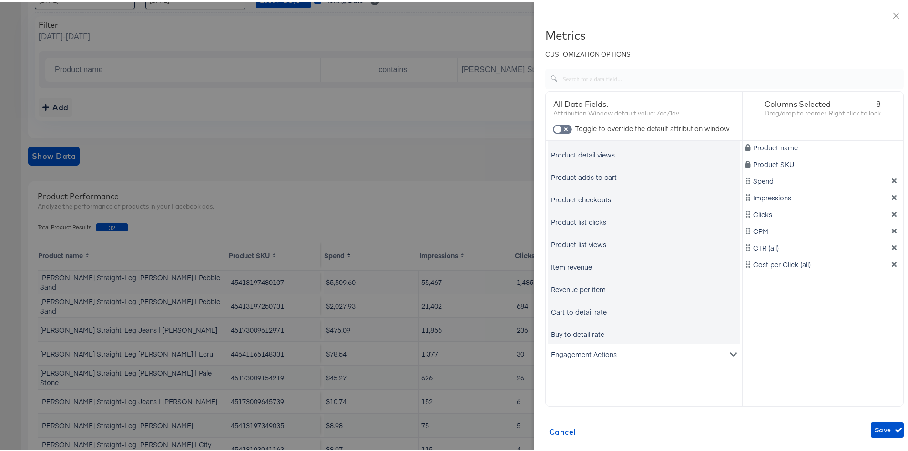
click at [619, 356] on div "Engagement Actions" at bounding box center [644, 351] width 193 height 21
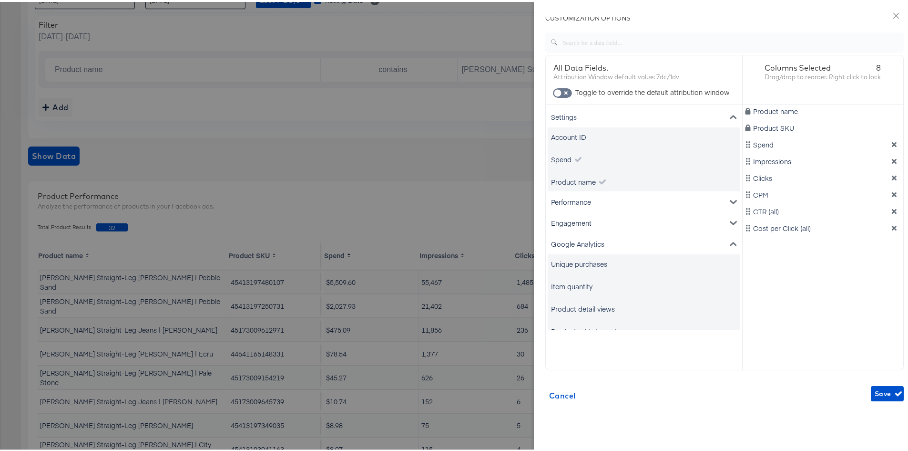
scroll to position [0, 0]
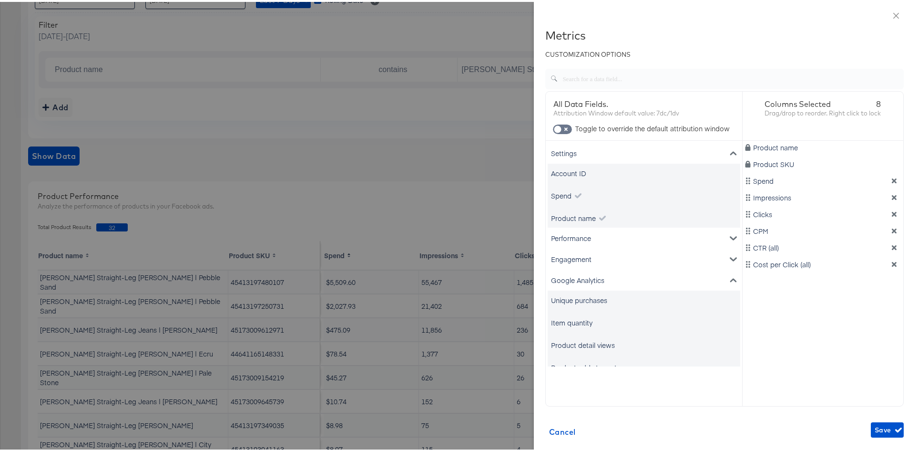
click at [619, 168] on div "Account ID" at bounding box center [644, 171] width 193 height 19
click at [600, 237] on div "Performance" at bounding box center [644, 235] width 193 height 21
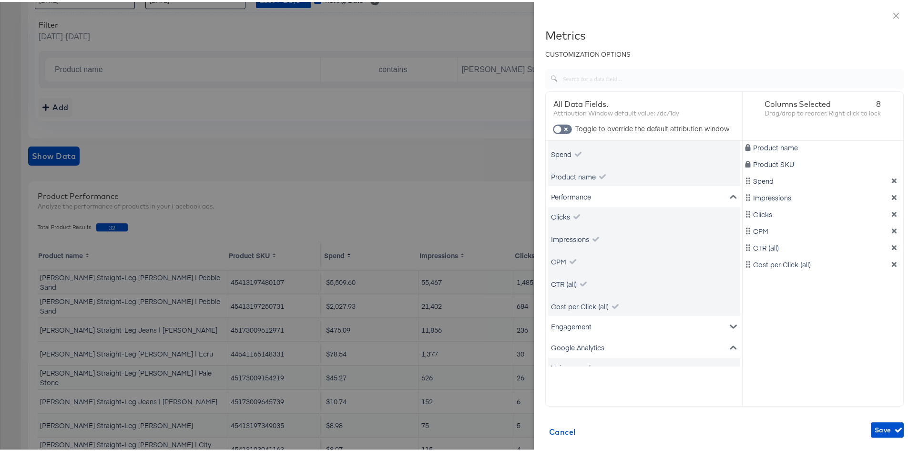
scroll to position [95, 0]
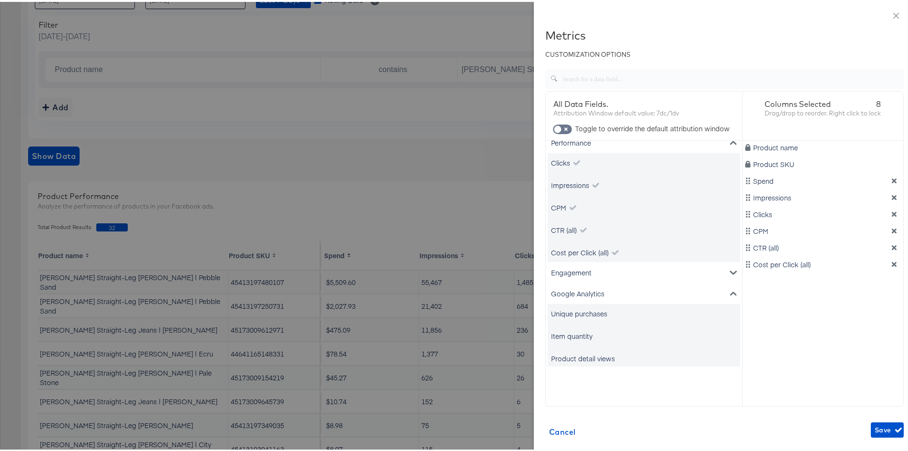
click at [611, 270] on div "Engagement" at bounding box center [644, 270] width 193 height 21
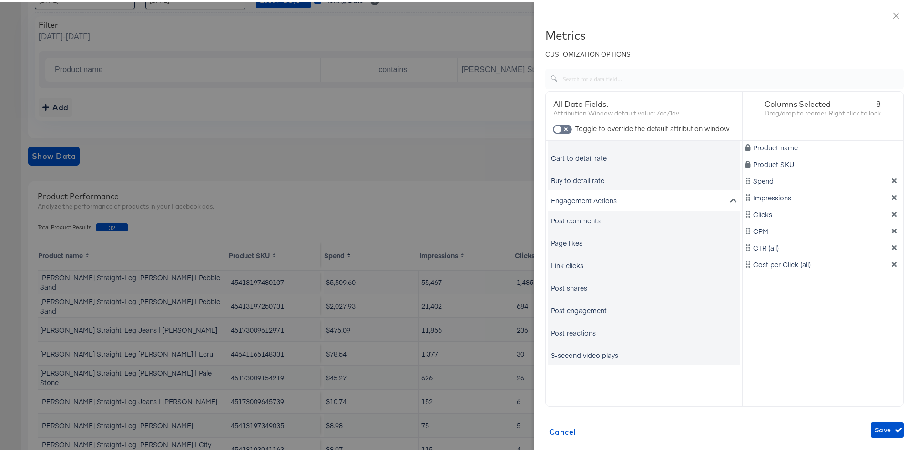
scroll to position [36, 0]
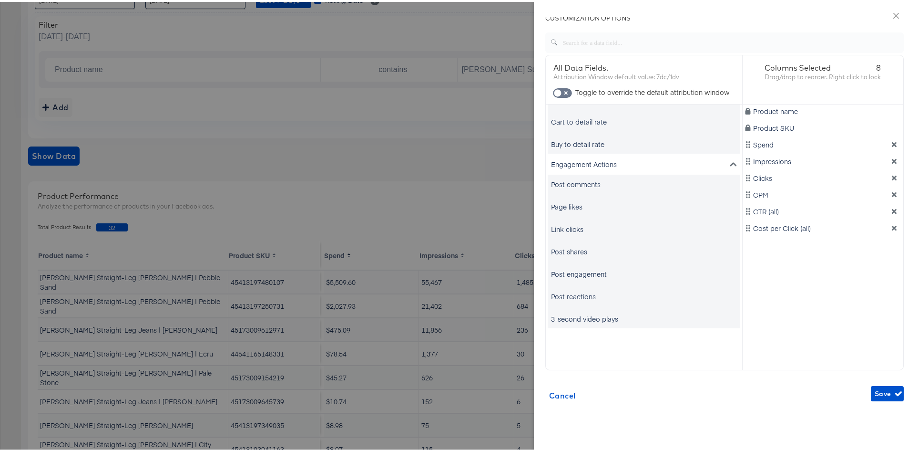
click at [445, 178] on div at bounding box center [457, 225] width 915 height 451
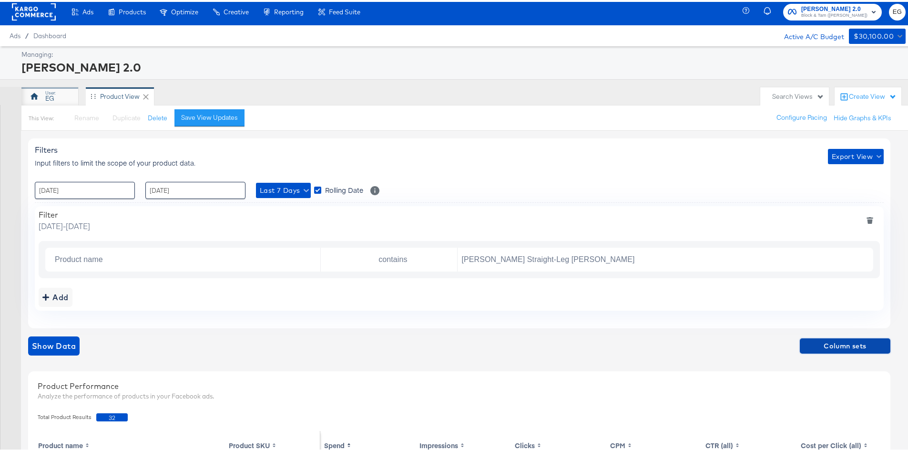
scroll to position [2, 0]
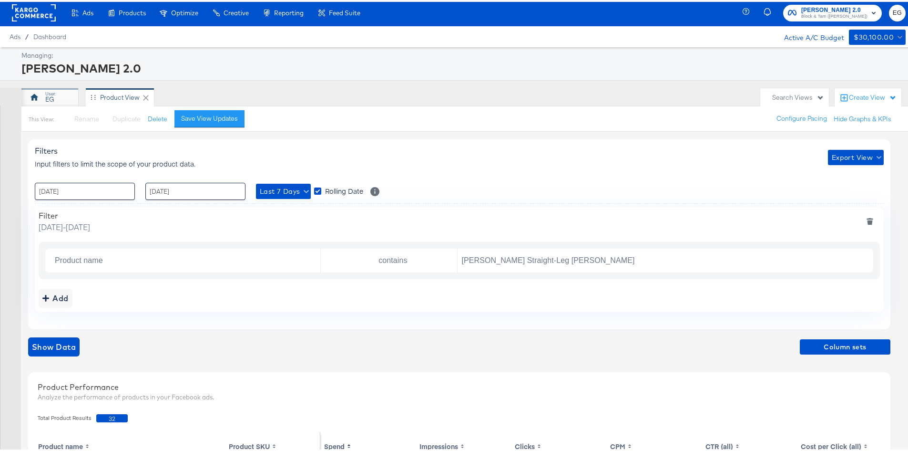
click at [47, 100] on div "EG" at bounding box center [49, 97] width 9 height 9
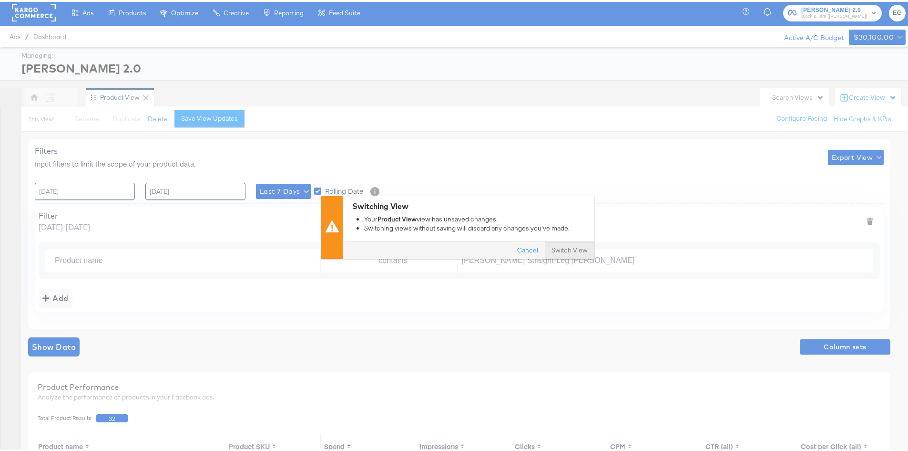
click at [557, 248] on button "Switch View" at bounding box center [570, 248] width 50 height 17
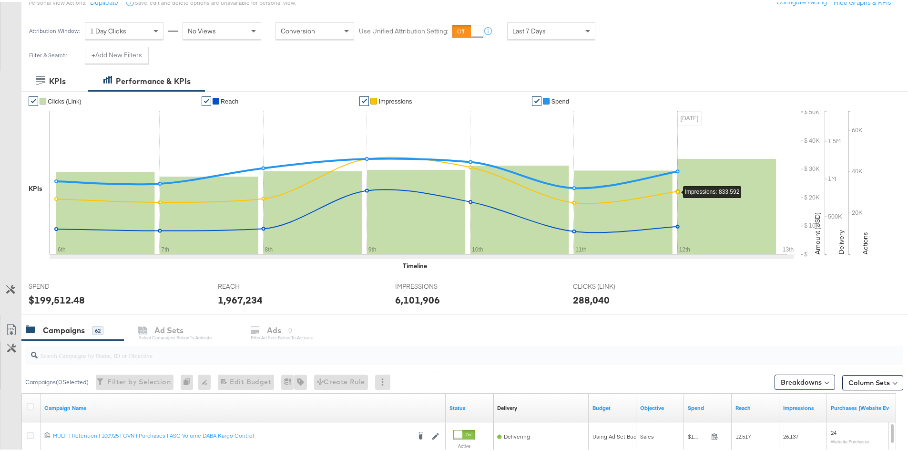
scroll to position [241, 0]
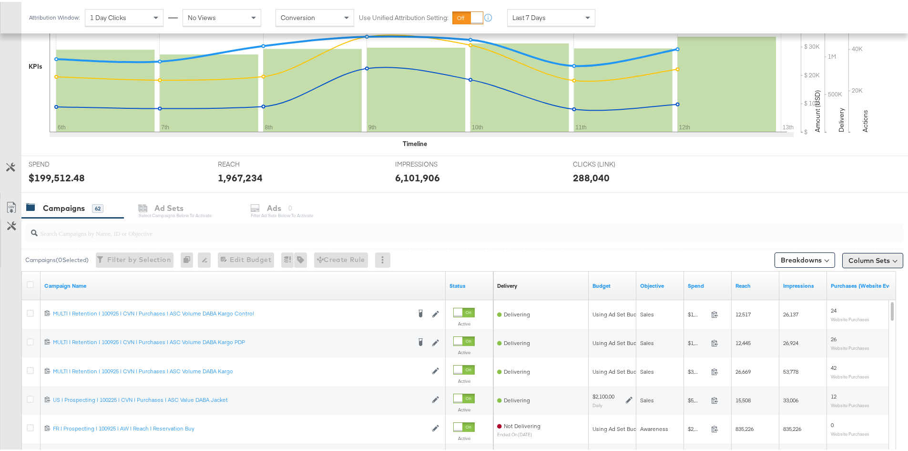
click at [876, 252] on button "Column Sets" at bounding box center [872, 258] width 61 height 15
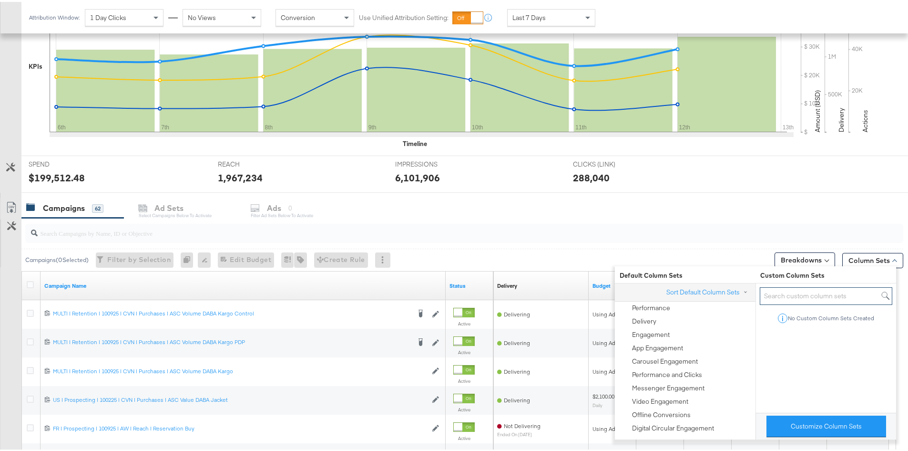
click at [787, 299] on input "search" at bounding box center [826, 294] width 133 height 18
type input "product purchased"
click at [798, 421] on button "Customize Column Sets" at bounding box center [827, 423] width 120 height 21
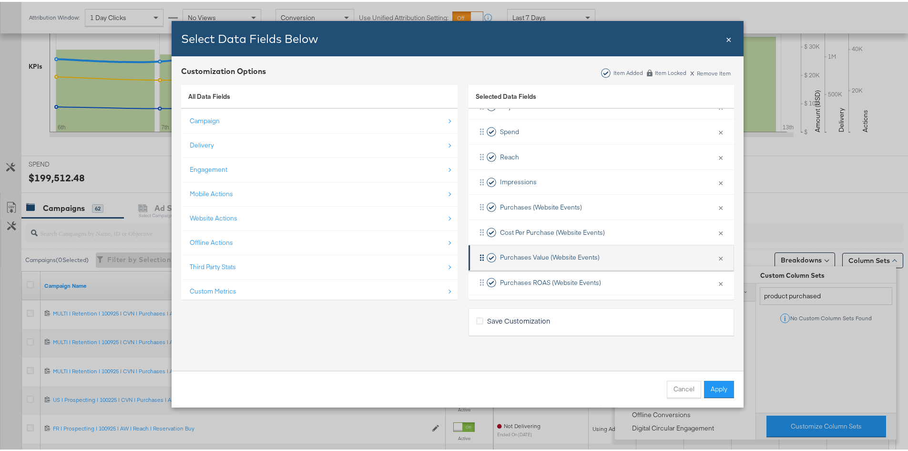
scroll to position [115, 0]
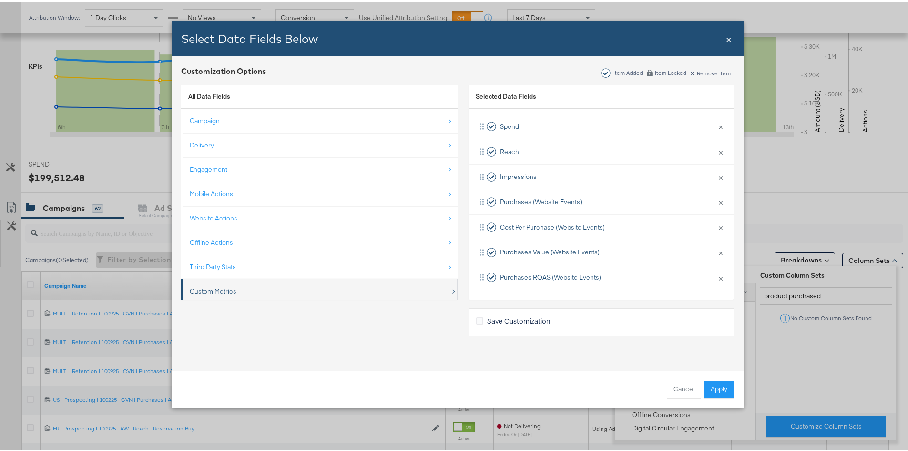
click at [336, 287] on div "Custom Metrics" at bounding box center [320, 289] width 261 height 20
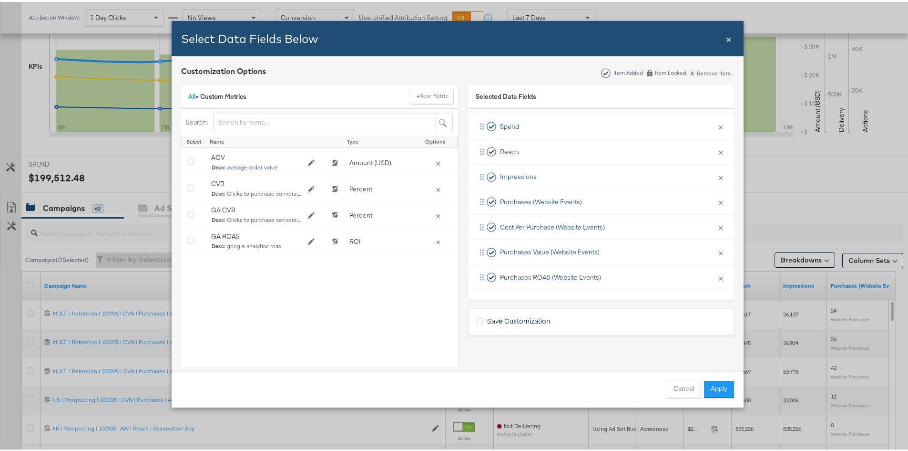
click at [336, 285] on div "AOV Desc: average order value Amount (USD) × CVR Desc: Clicks to purchase conve…" at bounding box center [319, 258] width 276 height 224
click at [188, 93] on link "All" at bounding box center [191, 94] width 7 height 9
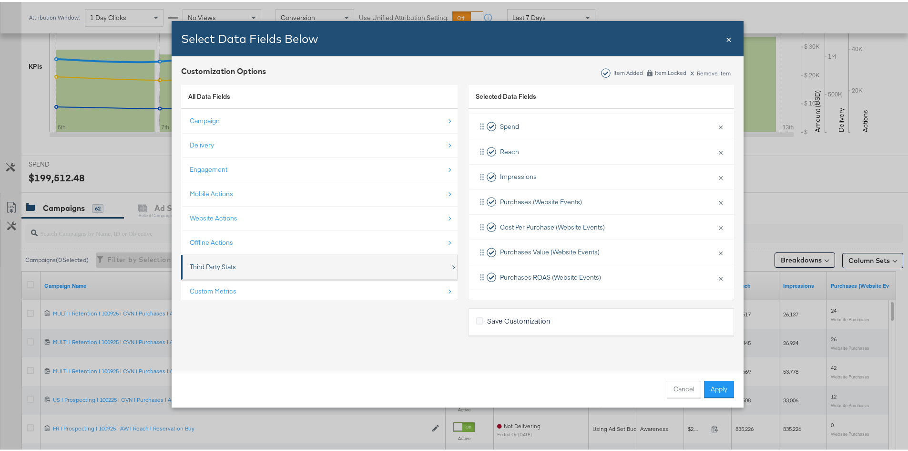
click at [224, 263] on div "Third Party Stats" at bounding box center [213, 264] width 46 height 9
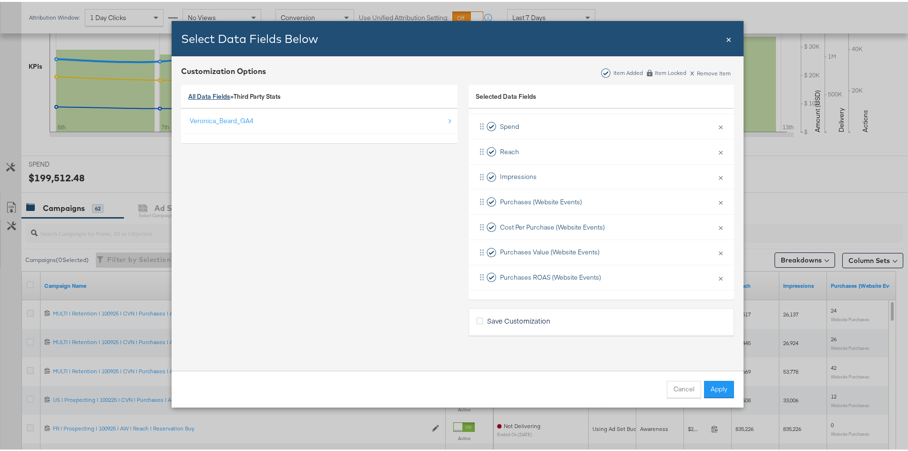
click at [203, 98] on link "All Data Fields" at bounding box center [209, 94] width 42 height 9
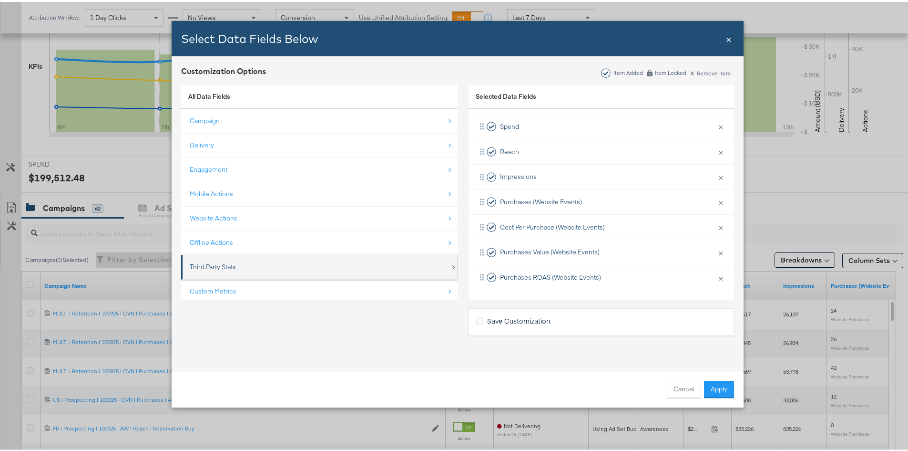
click at [215, 261] on div "Third Party Stats" at bounding box center [213, 264] width 46 height 9
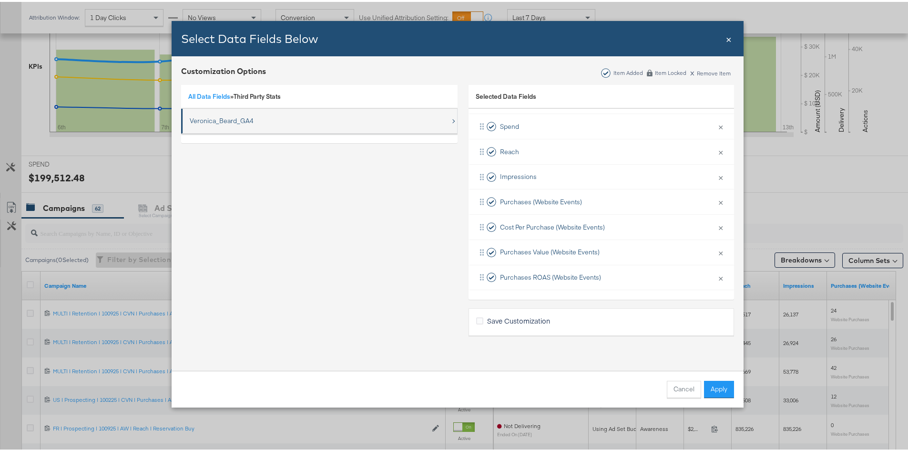
click at [231, 119] on div "Veronica_Beard_GA4" at bounding box center [222, 118] width 64 height 9
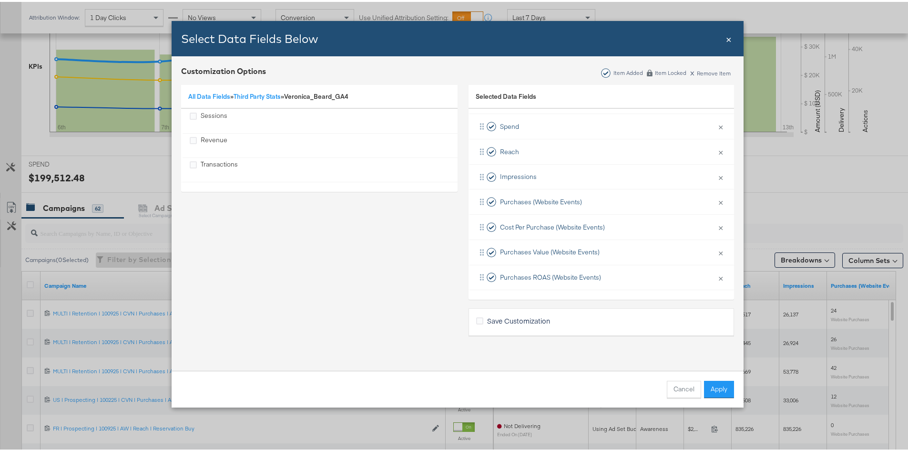
click at [225, 216] on div "All Data Fields » Third Party Stats » Veronica_Beard_GA4 Sessions Revenue Trans…" at bounding box center [319, 205] width 276 height 254
click at [224, 92] on link "All Data Fields" at bounding box center [209, 94] width 42 height 9
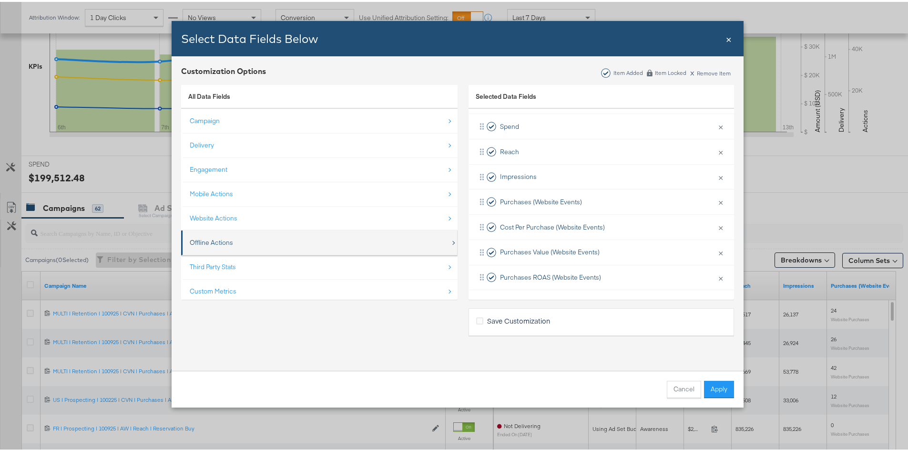
click at [231, 241] on div "Offline Actions" at bounding box center [320, 241] width 261 height 20
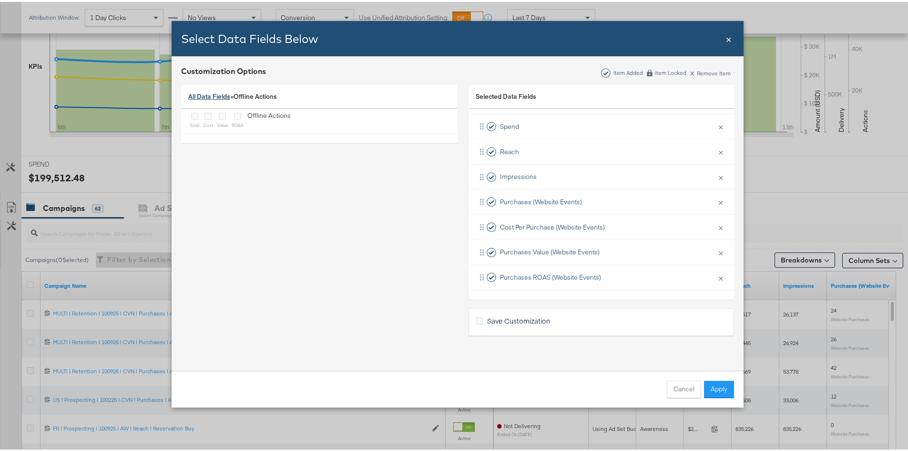
click at [209, 93] on link "All Data Fields" at bounding box center [209, 94] width 42 height 9
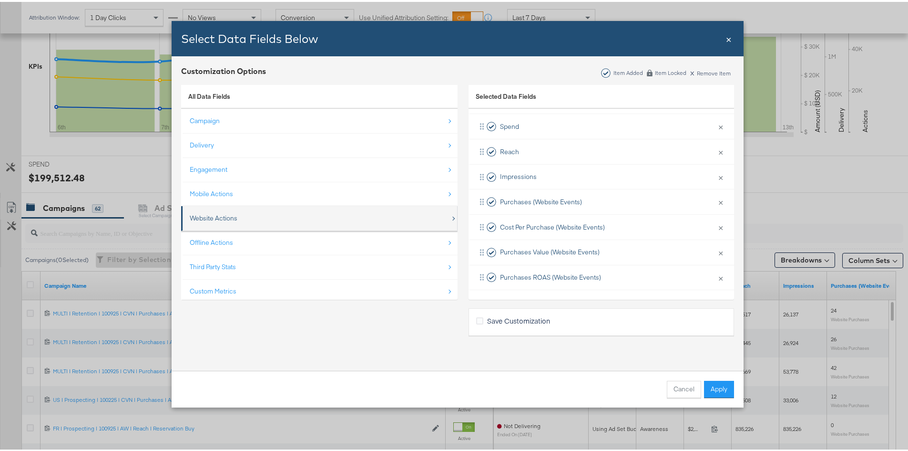
click at [217, 215] on div "Website Actions" at bounding box center [214, 216] width 48 height 9
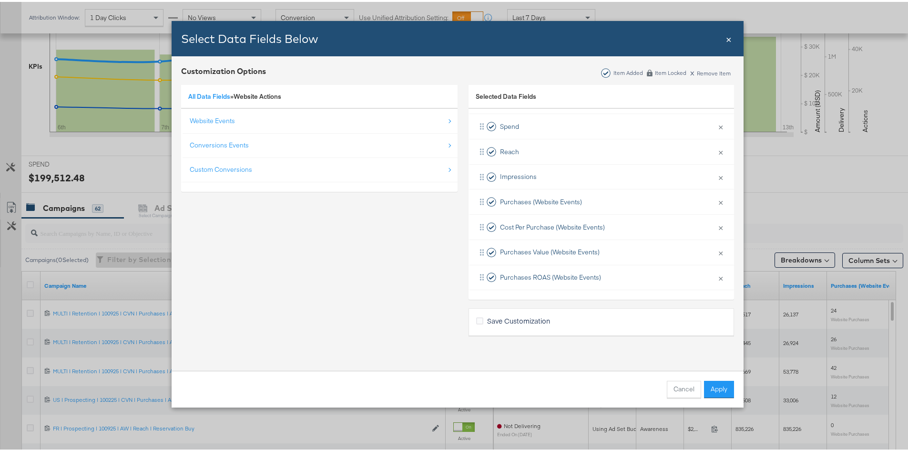
click at [217, 215] on div "All Data Fields » Website Actions Website Events Conversions Events Custom Conv…" at bounding box center [319, 205] width 276 height 254
click at [215, 90] on link "All Data Fields" at bounding box center [209, 94] width 42 height 9
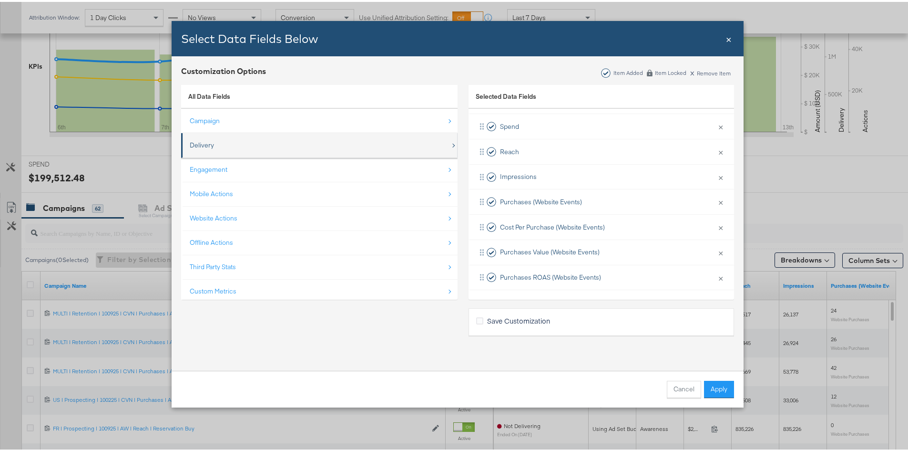
click at [220, 148] on div "Delivery" at bounding box center [320, 143] width 261 height 20
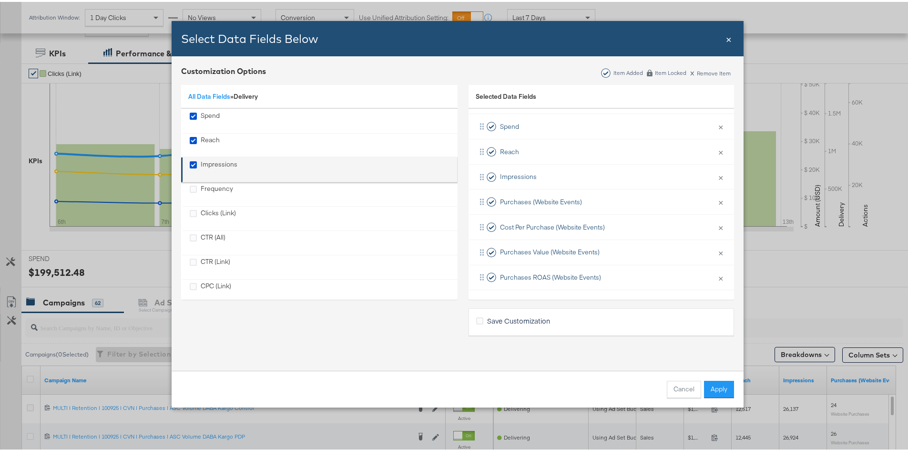
scroll to position [145, 0]
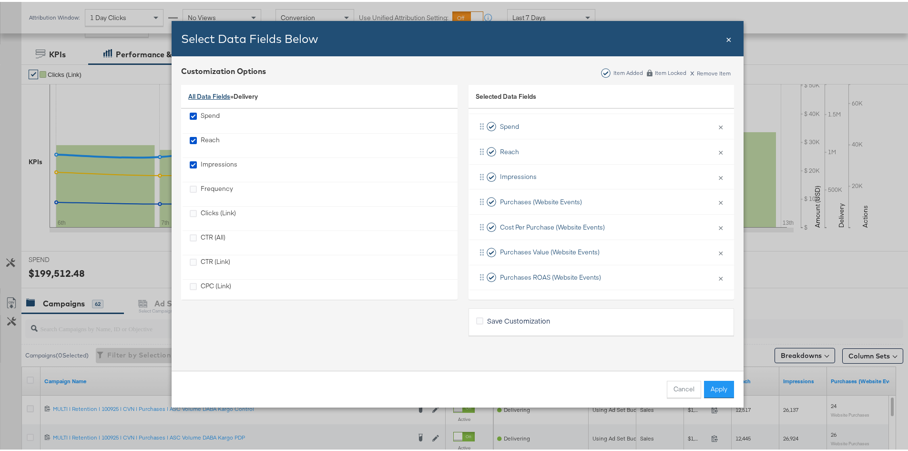
click at [216, 98] on link "All Data Fields" at bounding box center [209, 94] width 42 height 9
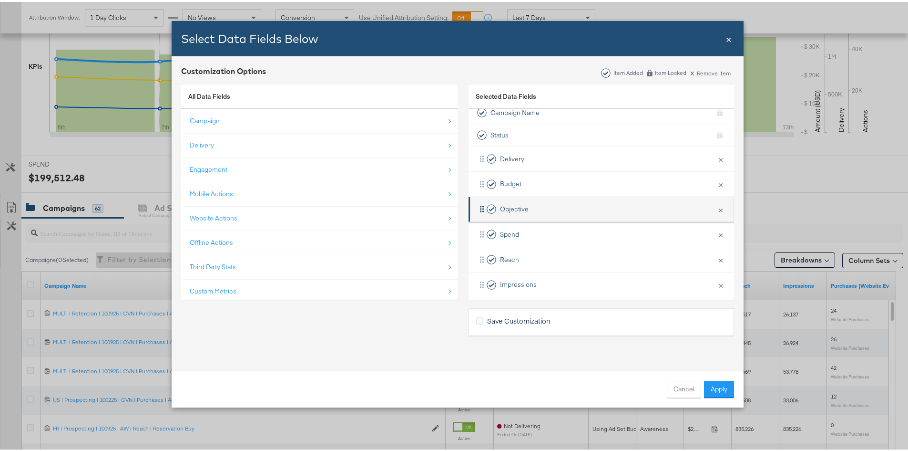
scroll to position [0, 0]
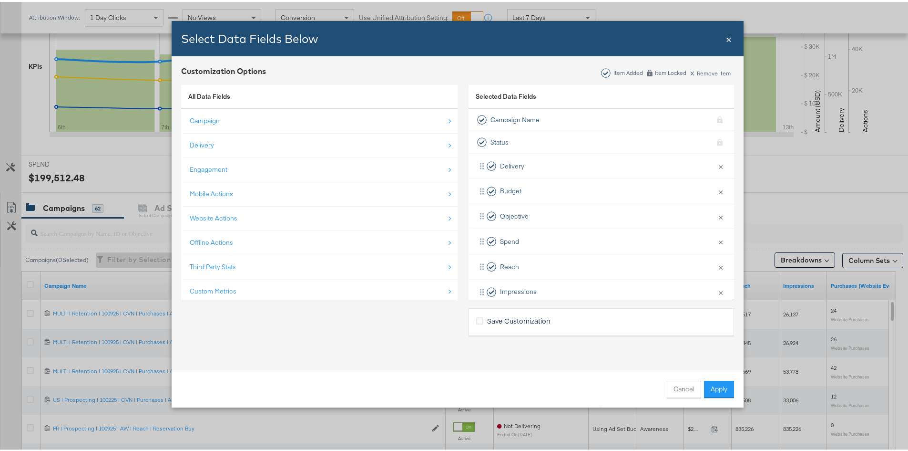
click at [727, 37] on span "×" at bounding box center [729, 36] width 6 height 13
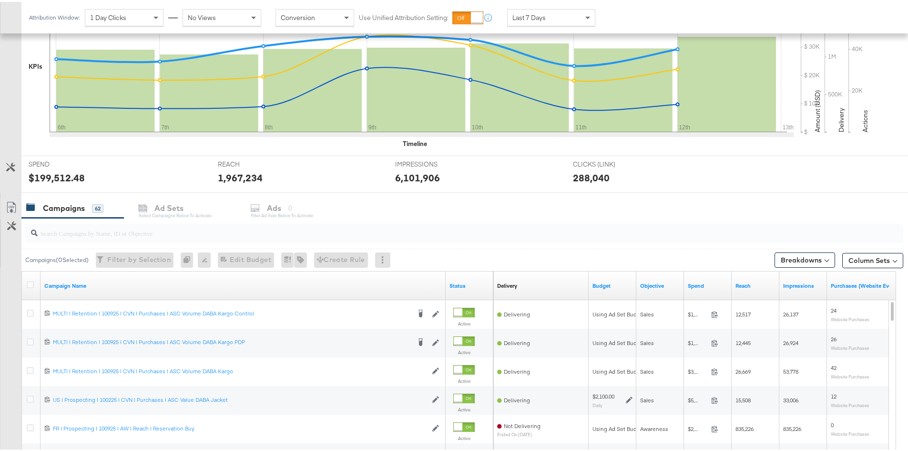
click at [728, 10] on div "Attribution Window: 1 Day Clicks No Views Conversion Use Unified Attribution Se…" at bounding box center [454, 15] width 908 height 31
click at [390, 257] on div at bounding box center [382, 257] width 15 height 15
click at [476, 240] on div at bounding box center [464, 231] width 878 height 19
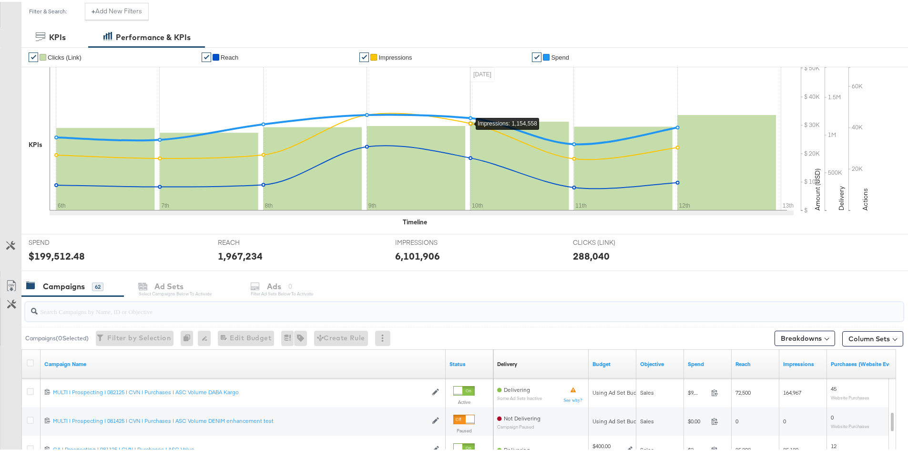
scroll to position [50, 0]
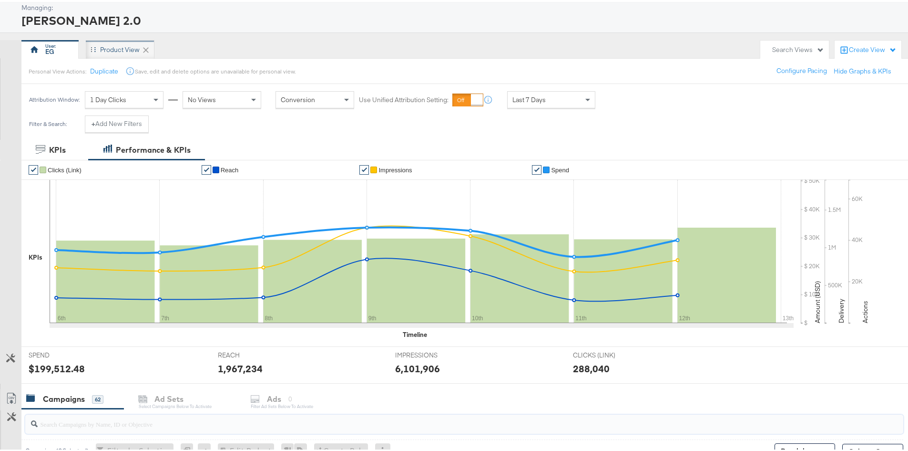
click at [113, 51] on div "Product View" at bounding box center [120, 47] width 40 height 9
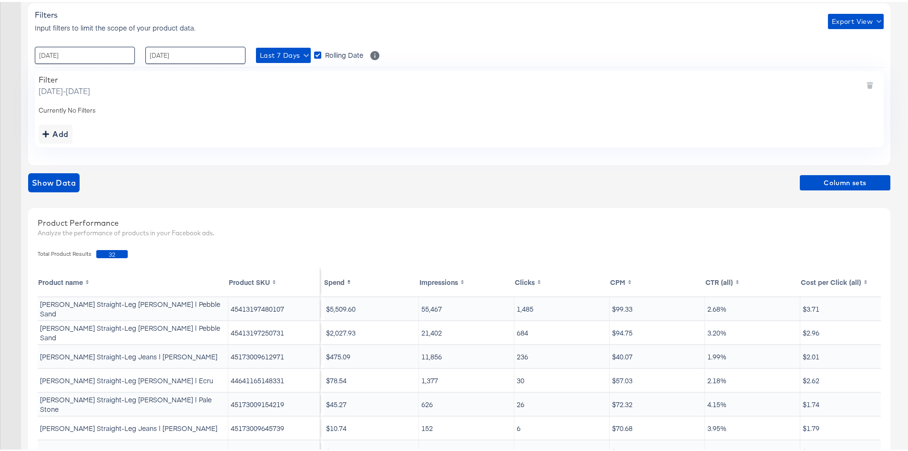
scroll to position [139, 0]
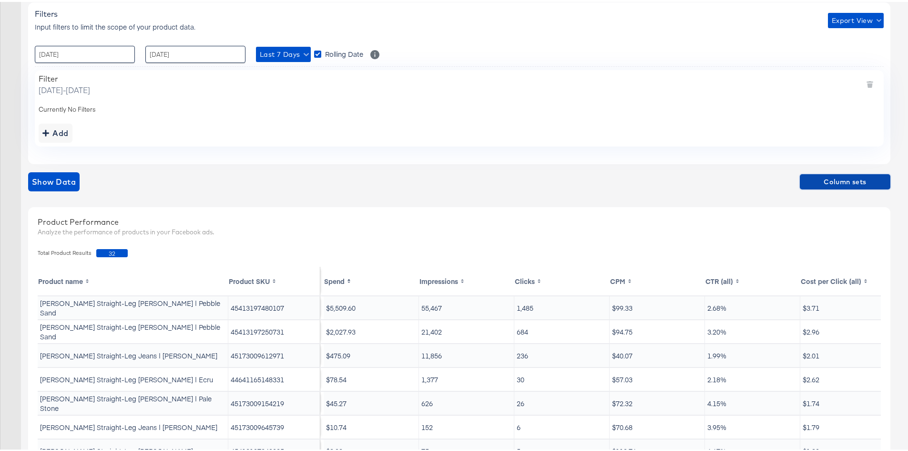
click at [835, 186] on button "Column sets" at bounding box center [845, 179] width 91 height 15
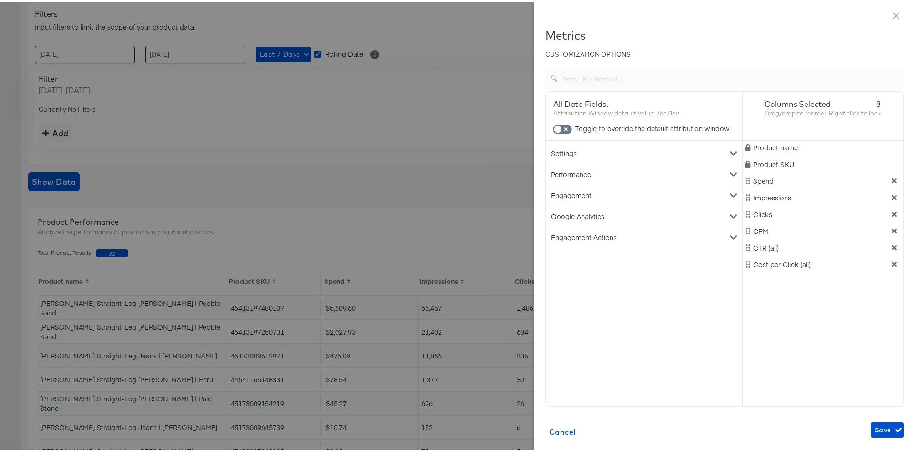
click at [717, 219] on div "Google Analytics" at bounding box center [644, 214] width 193 height 21
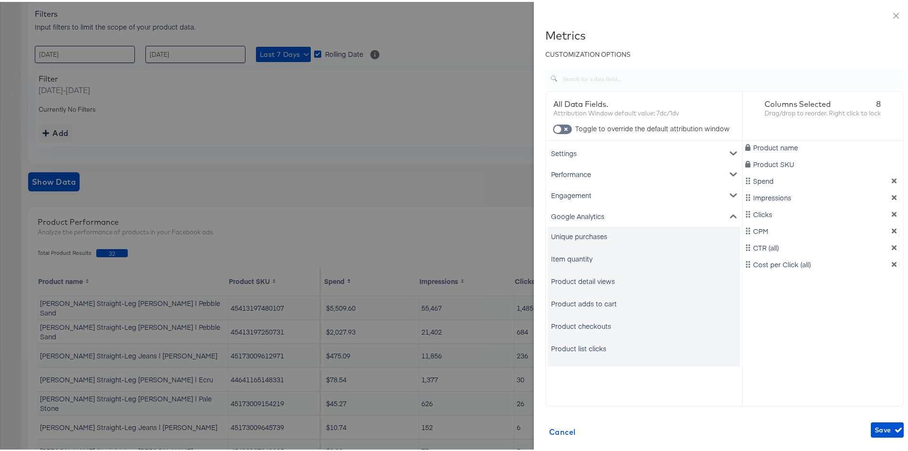
click at [668, 407] on div "Metrics CUSTOMIZATION OPTIONS All Data Fields. Attribution Window default value…" at bounding box center [724, 233] width 358 height 412
click at [664, 390] on div "All Data Fields. Attribution Window default value: 7dc/1dv Toggle to override t…" at bounding box center [644, 247] width 197 height 315
click at [887, 7] on button "Close" at bounding box center [896, 13] width 27 height 27
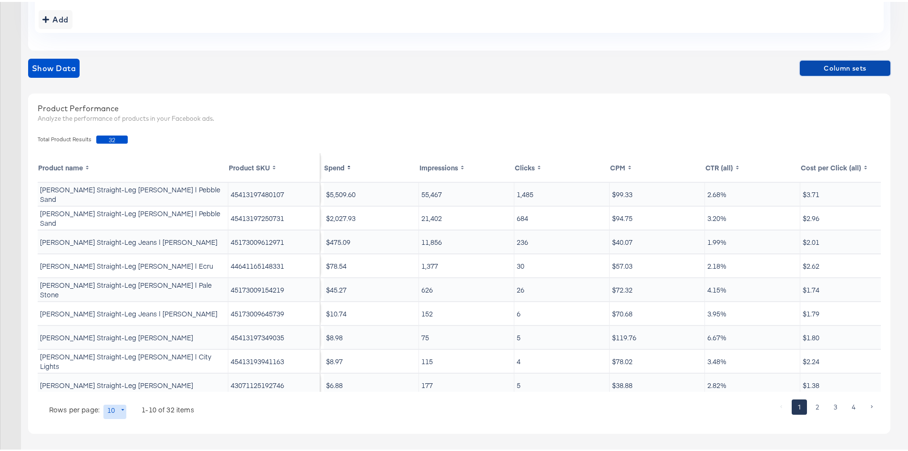
scroll to position [14, 0]
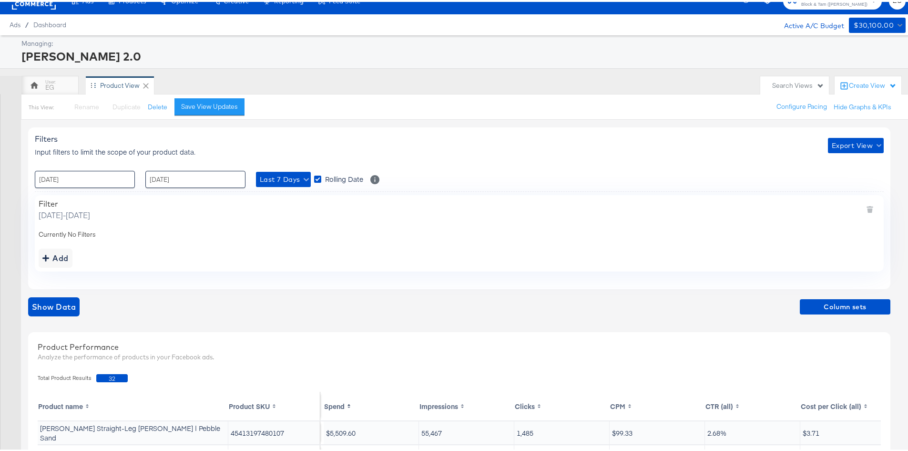
click at [865, 83] on div "Create View" at bounding box center [873, 84] width 48 height 10
click at [854, 107] on li "New View" at bounding box center [848, 107] width 82 height 19
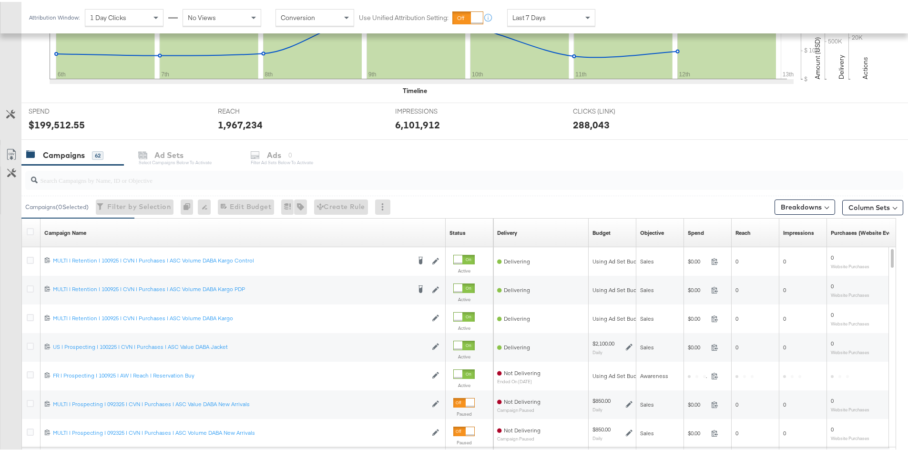
scroll to position [253, 0]
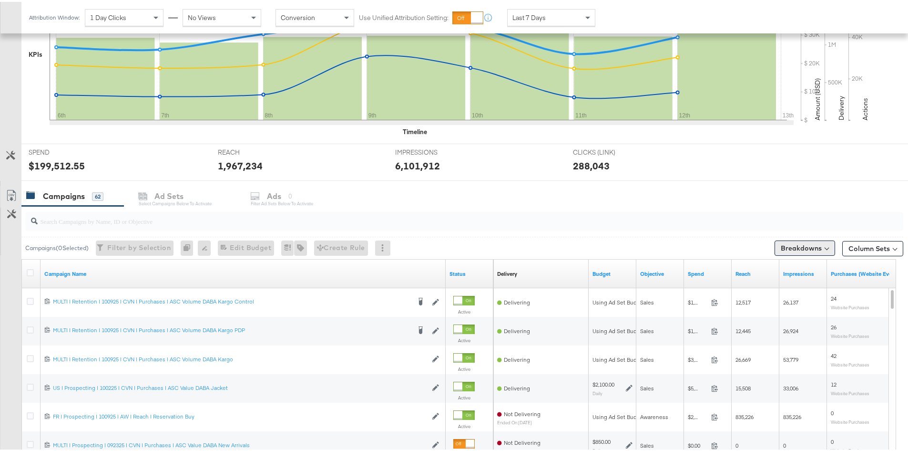
click at [823, 246] on button "Breakdowns" at bounding box center [805, 245] width 61 height 15
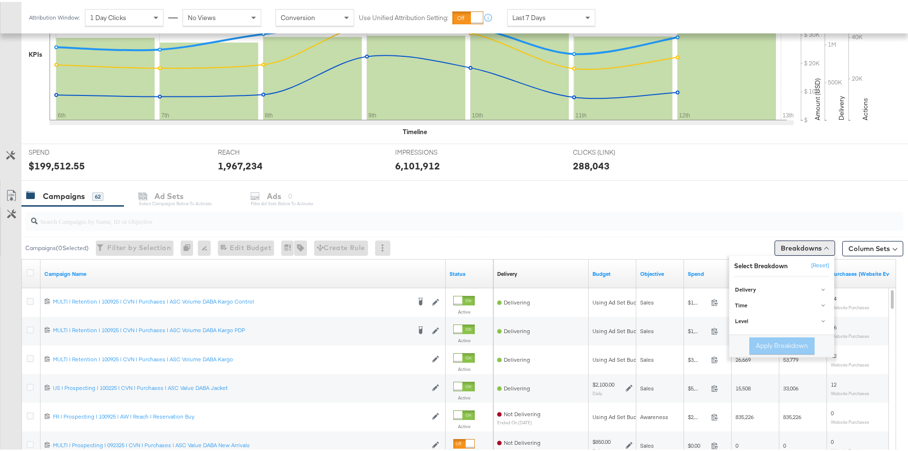
click at [823, 246] on button "Breakdowns" at bounding box center [805, 245] width 61 height 15
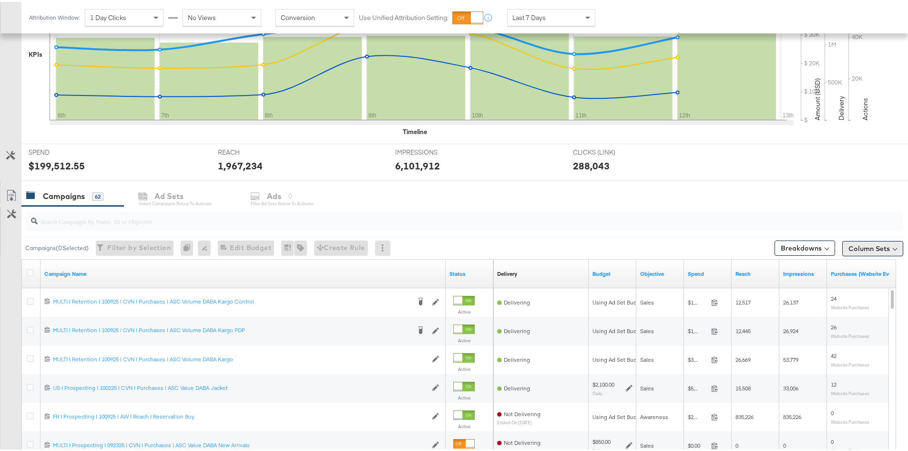
click at [866, 245] on button "Column Sets" at bounding box center [872, 246] width 61 height 15
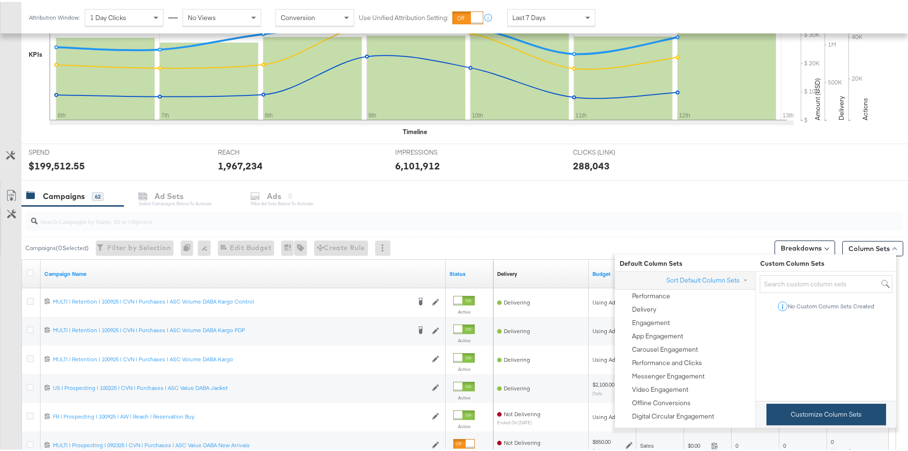
click at [818, 419] on button "Customize Column Sets" at bounding box center [827, 411] width 120 height 21
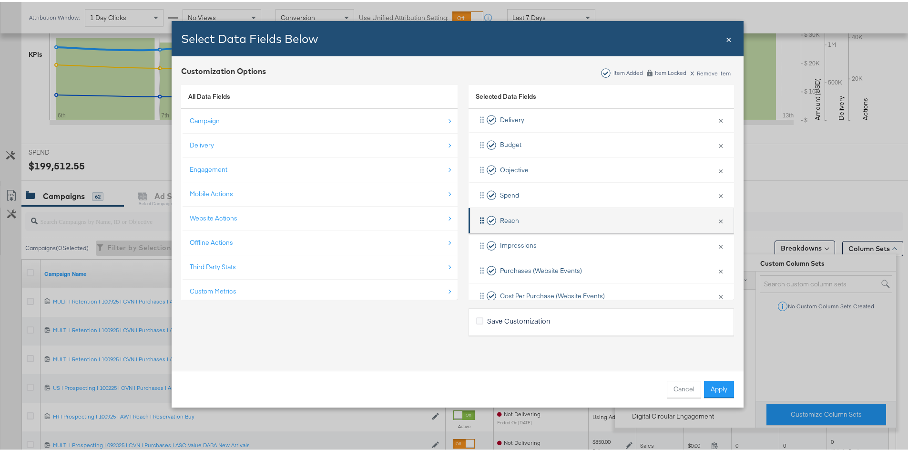
scroll to position [0, 0]
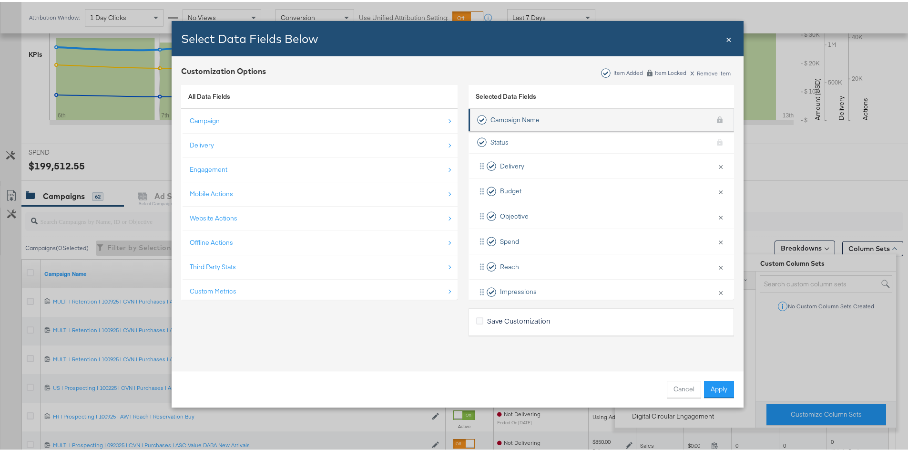
click at [566, 120] on li "Campaign Name KPI locked" at bounding box center [602, 118] width 266 height 22
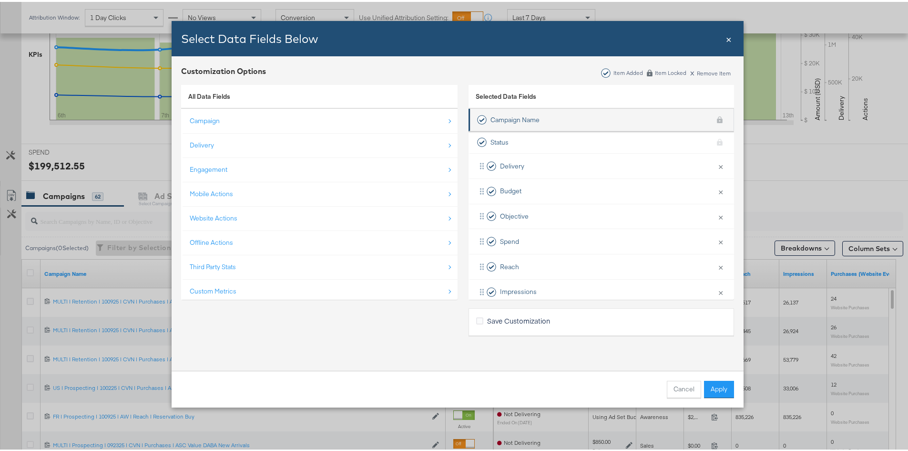
click at [566, 120] on li "Campaign Name KPI locked" at bounding box center [602, 118] width 266 height 22
click at [477, 115] on icon "Bulk Add Locations Modal" at bounding box center [482, 118] width 10 height 10
click at [481, 118] on icon "Bulk Add Locations Modal" at bounding box center [482, 118] width 10 height 10
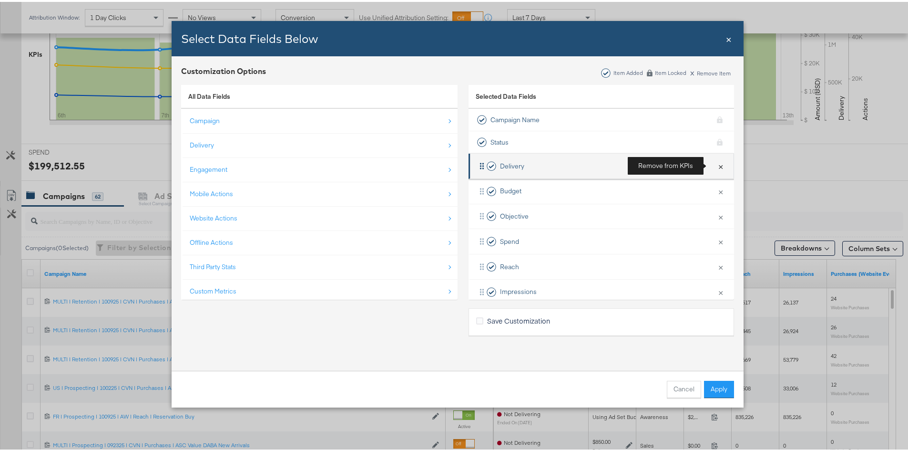
click at [715, 167] on button "×" at bounding box center [721, 164] width 12 height 20
click at [715, 165] on button "×" at bounding box center [721, 164] width 12 height 20
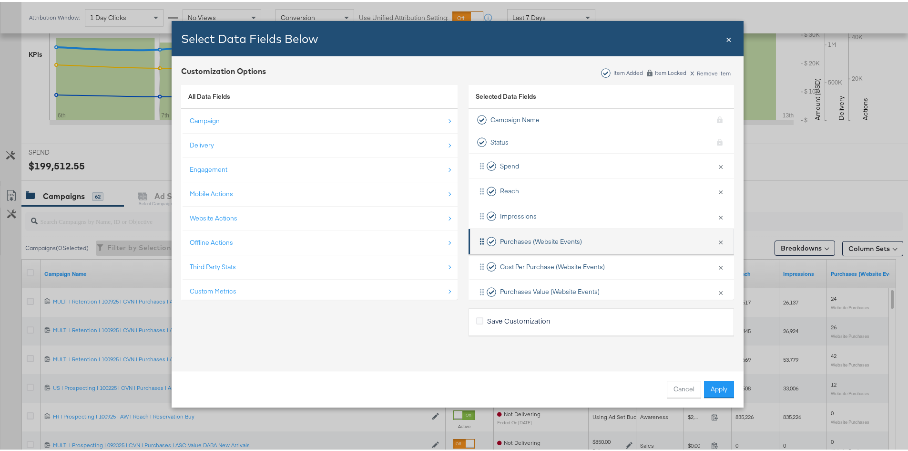
scroll to position [40, 0]
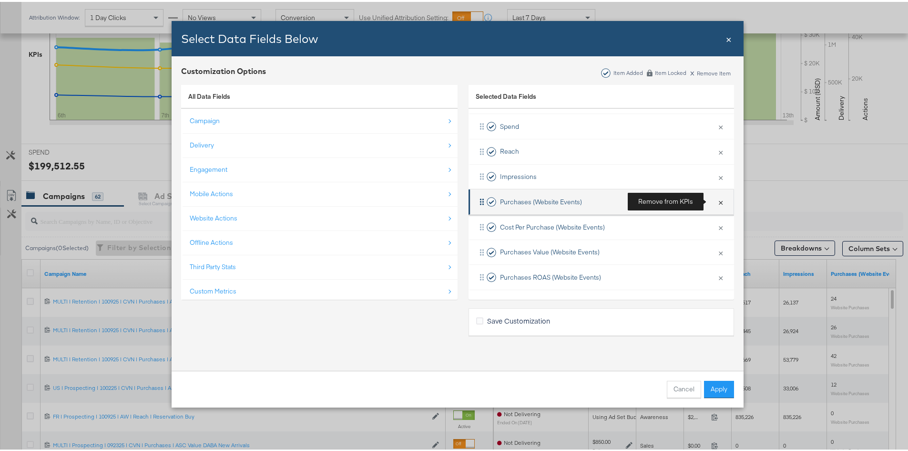
click at [715, 199] on button "×" at bounding box center [721, 200] width 12 height 20
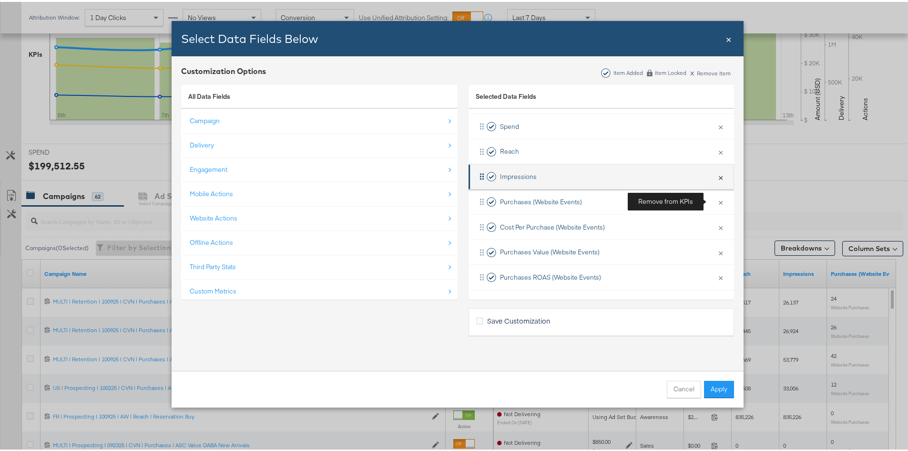
scroll to position [14, 0]
click at [715, 176] on button "×" at bounding box center [721, 175] width 12 height 20
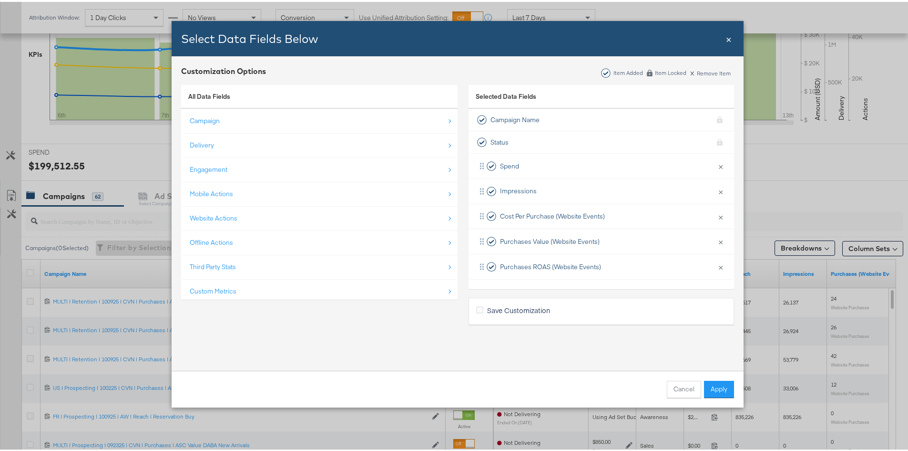
scroll to position [0, 0]
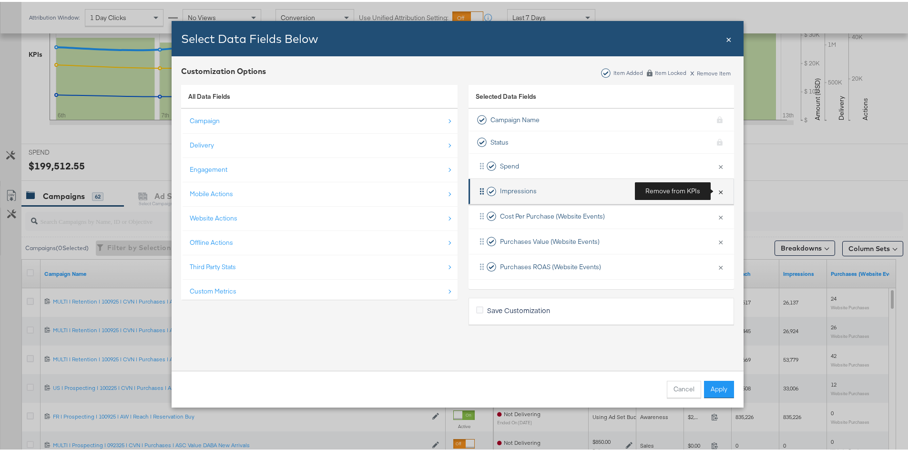
click at [718, 192] on button "×" at bounding box center [721, 189] width 12 height 20
click at [718, 194] on button "×" at bounding box center [721, 189] width 12 height 20
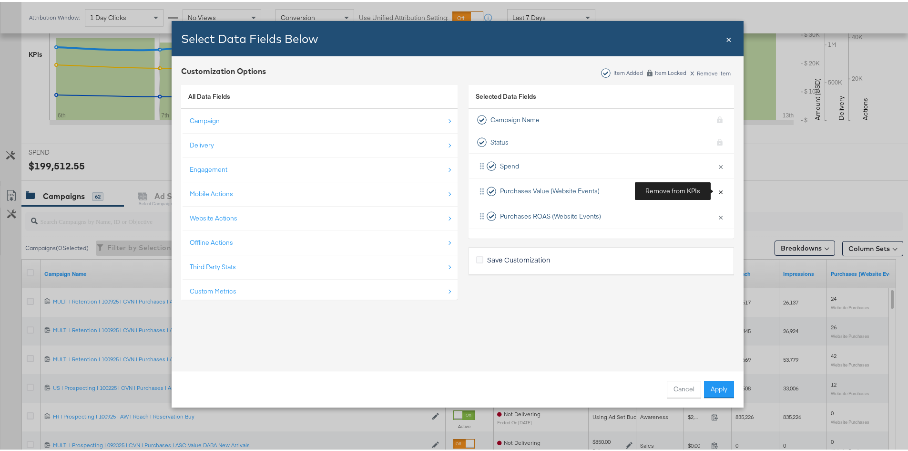
click at [718, 194] on button "×" at bounding box center [721, 189] width 12 height 20
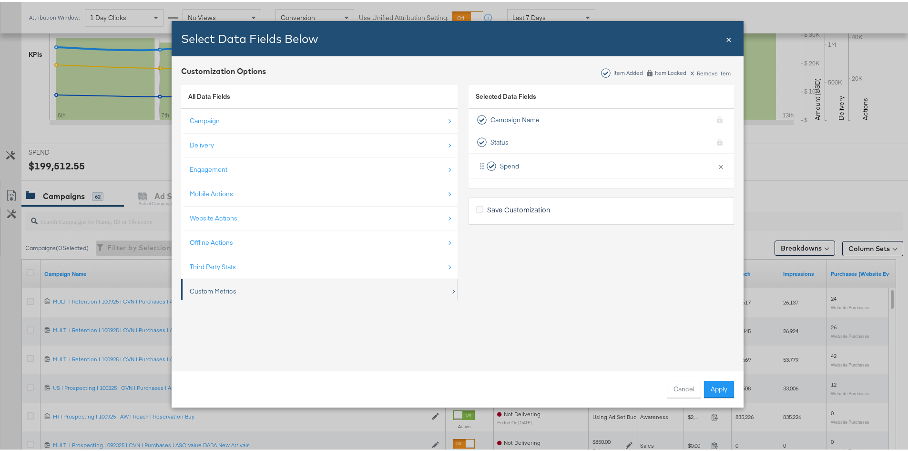
click at [244, 287] on div "Custom Metrics" at bounding box center [320, 289] width 261 height 20
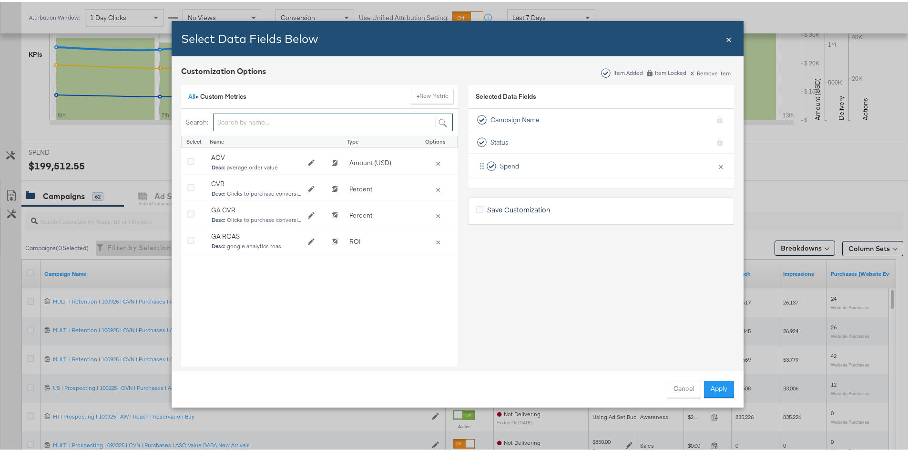
click at [255, 128] on input "Bulk Add Locations Modal" at bounding box center [333, 121] width 240 height 18
click at [435, 92] on button "+ New Metric" at bounding box center [432, 94] width 43 height 15
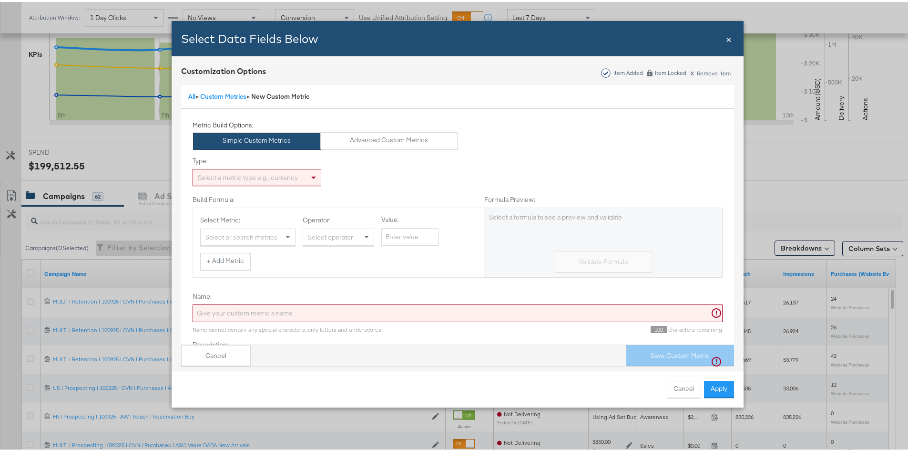
click at [285, 177] on div "Select a metric type e.g., currency" at bounding box center [257, 175] width 128 height 16
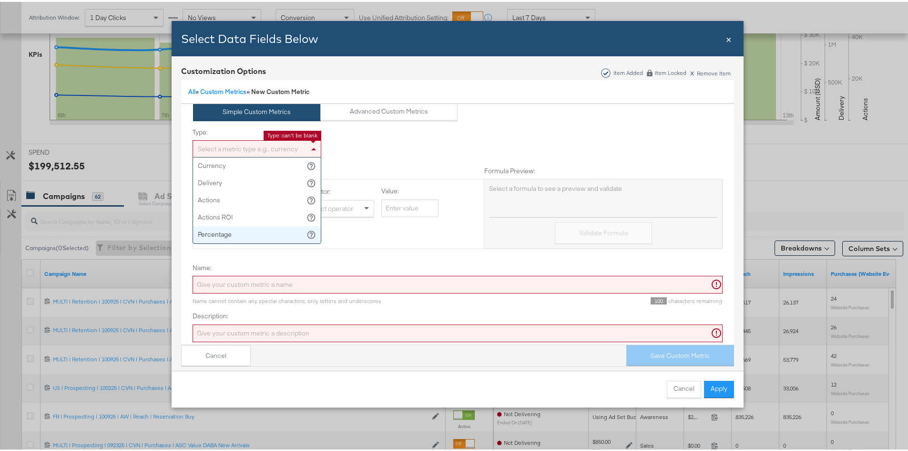
scroll to position [58, 0]
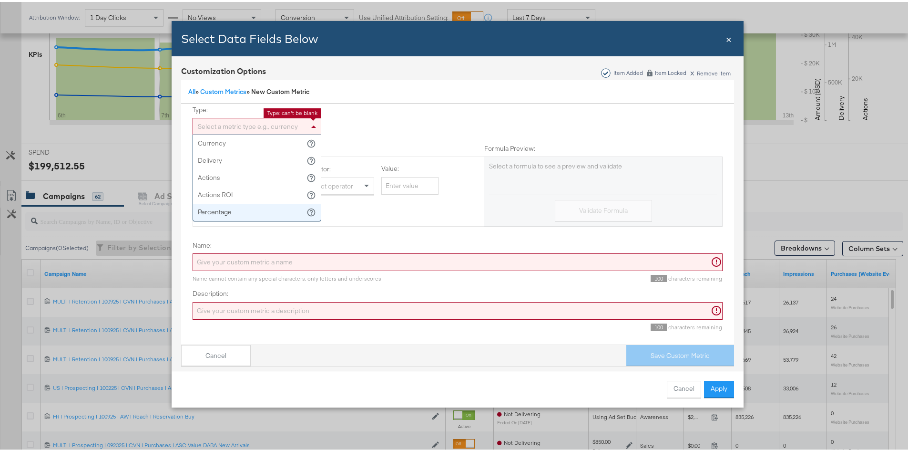
click at [286, 239] on label "Name:" at bounding box center [458, 243] width 530 height 9
click at [286, 251] on input "Name:" at bounding box center [458, 260] width 530 height 18
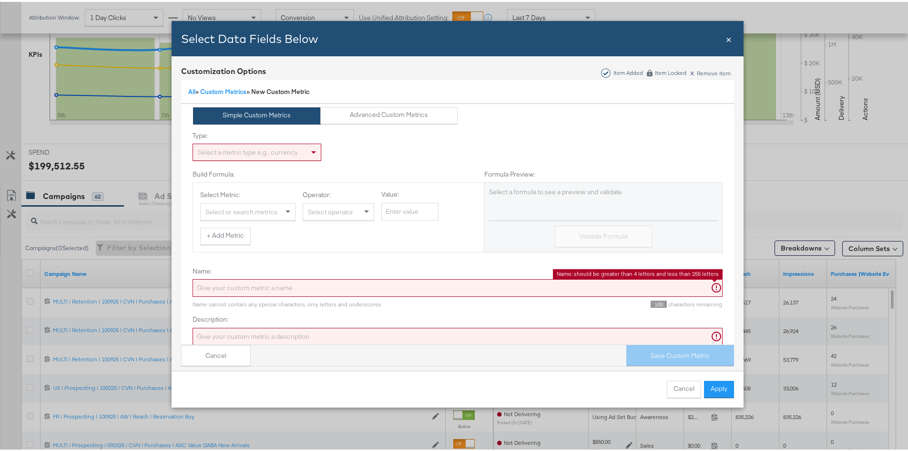
scroll to position [10, 0]
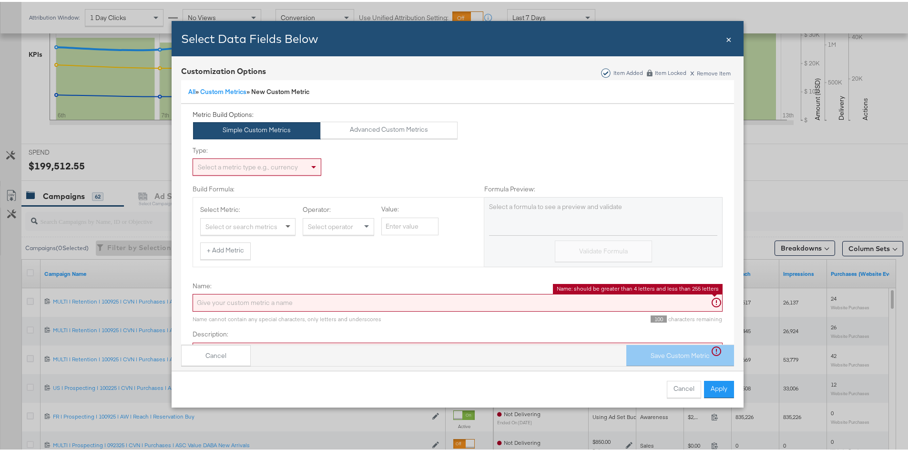
click at [283, 230] on span "Bulk Add Locations Modal" at bounding box center [289, 224] width 12 height 16
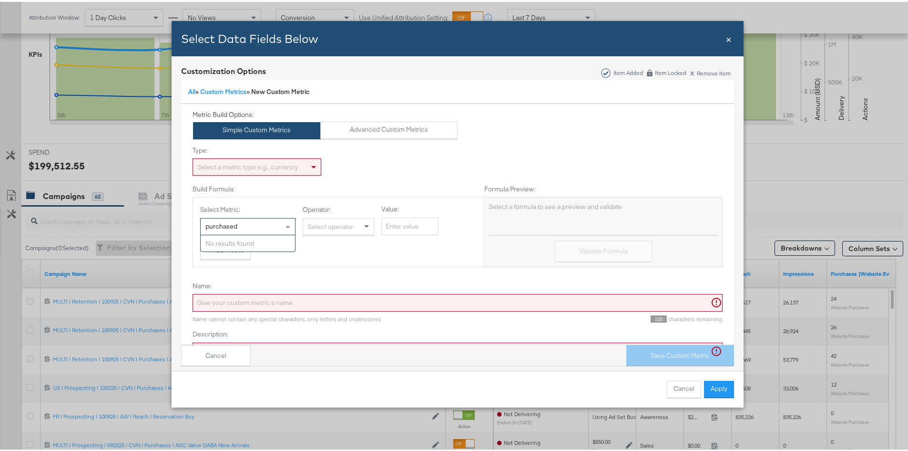
scroll to position [0, 0]
type input "item"
click at [418, 116] on div "Metric Build Options: Simple Custom Metrics Advanced Custom Metrics" at bounding box center [325, 122] width 265 height 29
click at [403, 141] on div "Type: Select a metric type e.g., currency Build Formula: Formula Preview: Selec…" at bounding box center [458, 204] width 530 height 135
click at [402, 126] on button "Advanced Custom Metrics" at bounding box center [389, 128] width 138 height 17
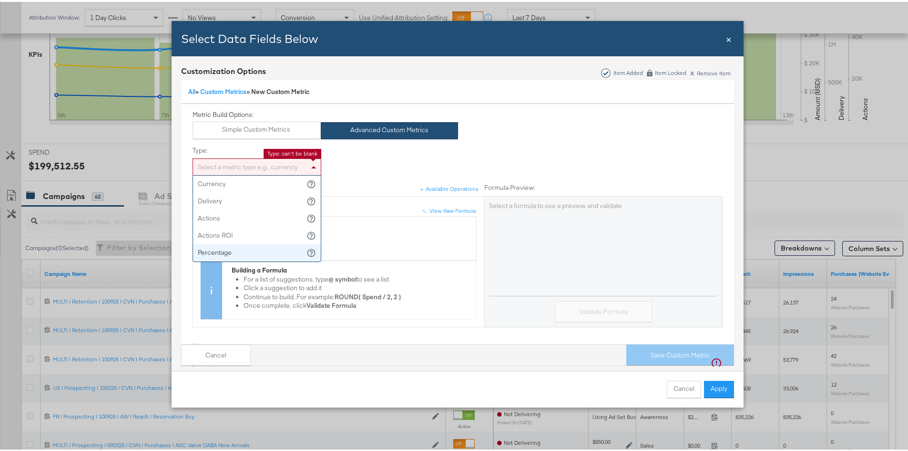
click at [223, 166] on div "Select a metric type e.g., currency" at bounding box center [257, 165] width 128 height 16
type input "i"
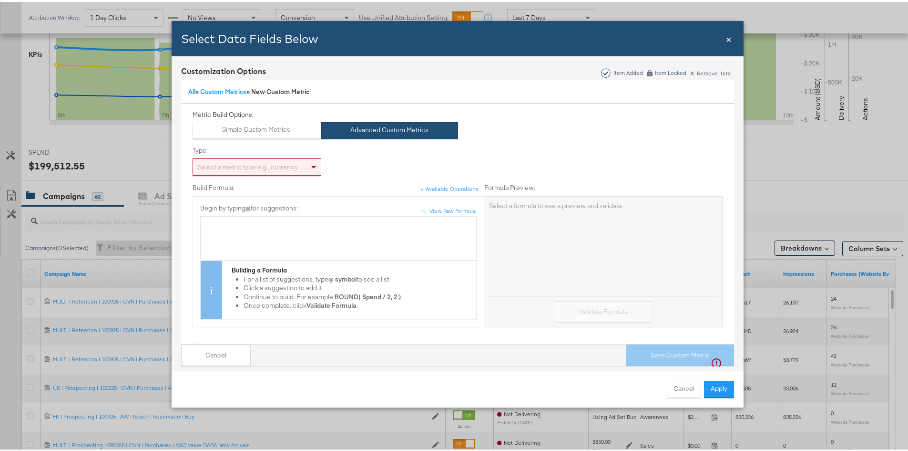
drag, startPoint x: 581, startPoint y: 165, endPoint x: 576, endPoint y: 164, distance: 4.9
click at [580, 165] on div "Type: Select a metric type e.g., currency Build Formula: Available Operations F…" at bounding box center [458, 235] width 530 height 196
click at [220, 92] on link "Custom Metrics" at bounding box center [223, 89] width 46 height 9
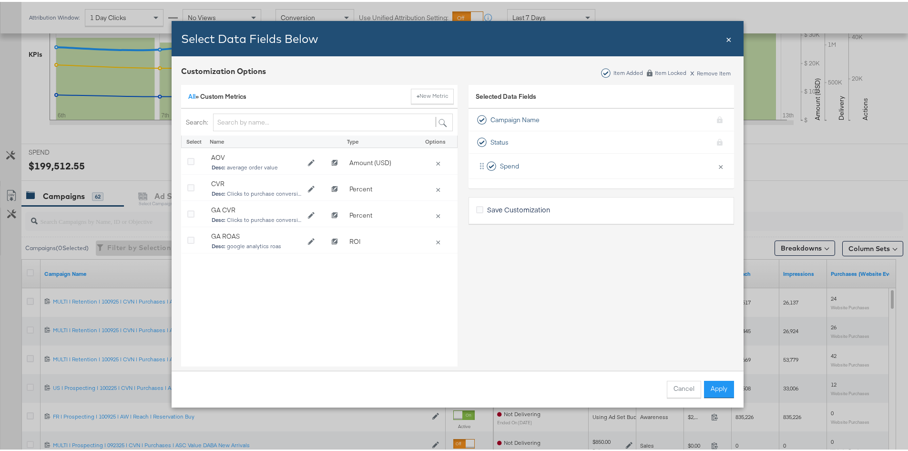
click at [182, 94] on div "All » Custom Metrics + New Metric" at bounding box center [319, 95] width 276 height 24
click at [188, 94] on link "All" at bounding box center [191, 94] width 7 height 9
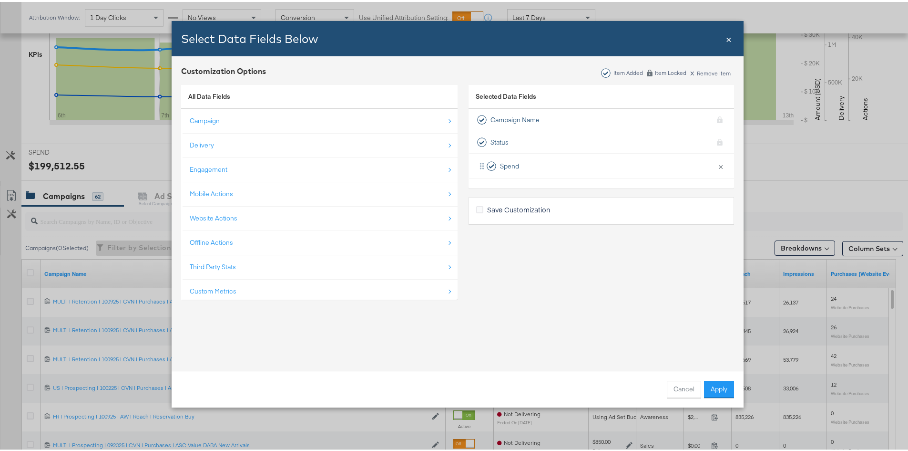
click at [217, 97] on span "All Data Fields" at bounding box center [209, 94] width 42 height 9
click at [729, 38] on div "Select Data Fields Below Close ×" at bounding box center [458, 36] width 572 height 35
click at [727, 38] on span "×" at bounding box center [729, 36] width 6 height 13
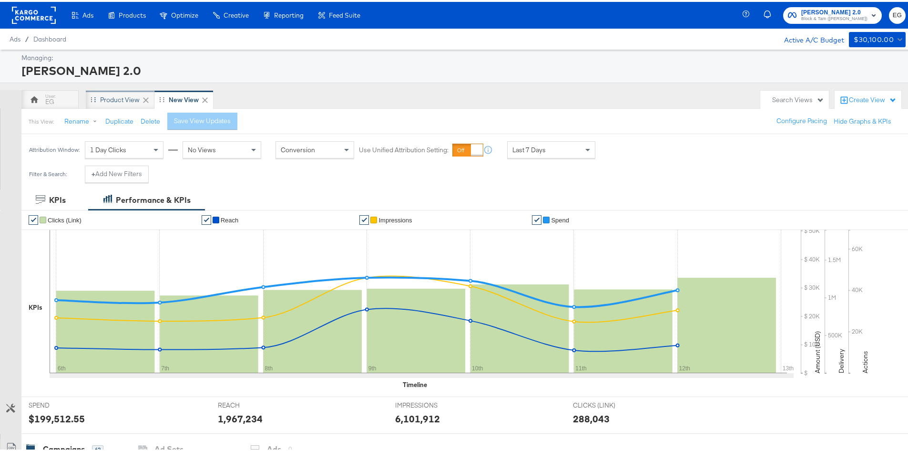
click at [135, 99] on div "Product View" at bounding box center [120, 97] width 40 height 9
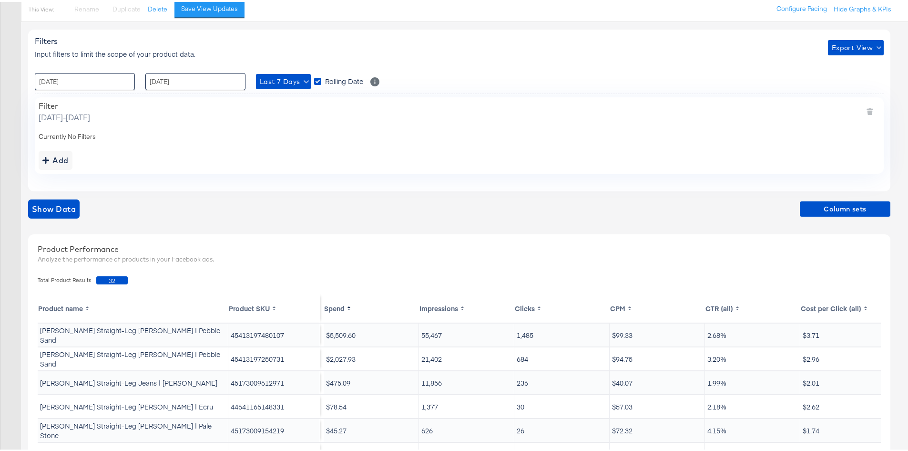
scroll to position [95, 0]
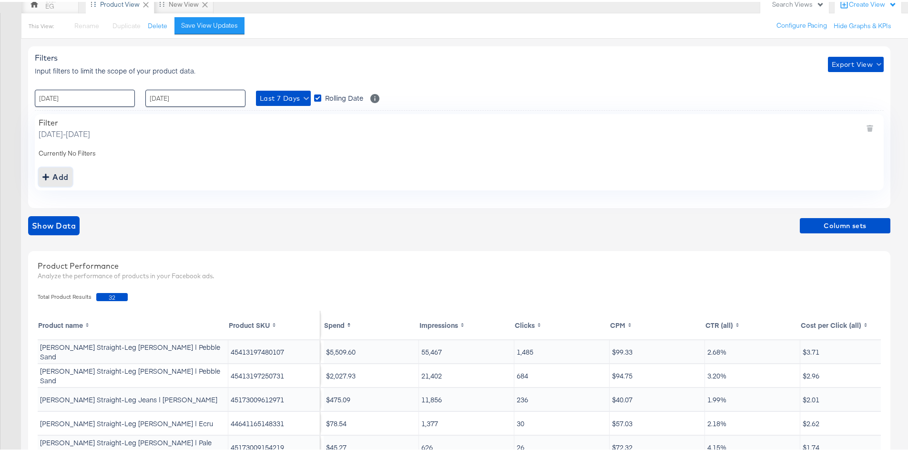
click at [60, 173] on div "Add" at bounding box center [55, 174] width 26 height 13
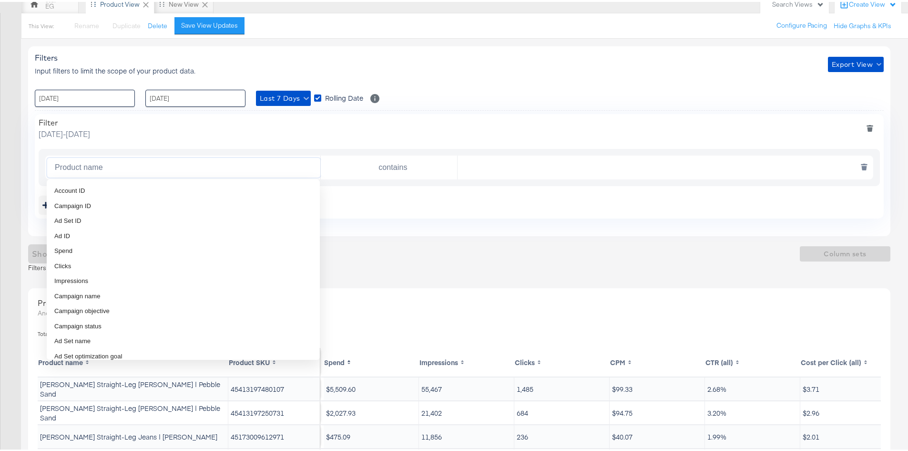
click at [67, 168] on input "Product name" at bounding box center [185, 166] width 269 height 20
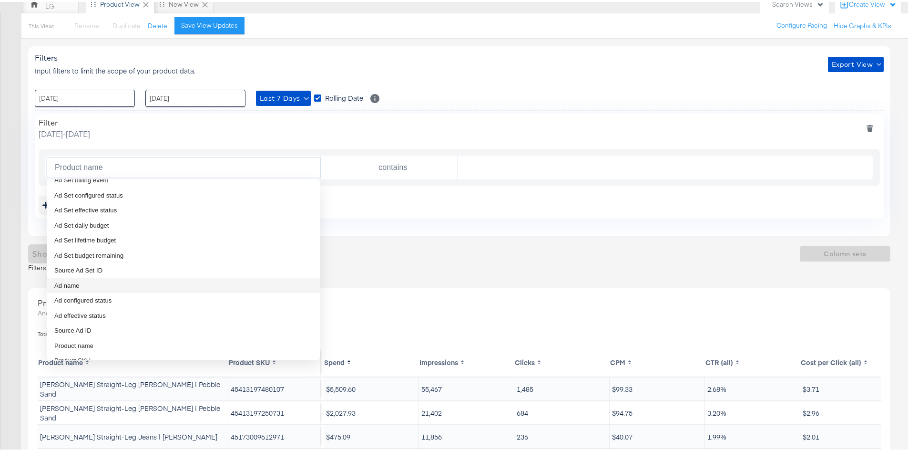
click at [131, 287] on li "Ad name" at bounding box center [183, 283] width 273 height 15
type input "Ad name"
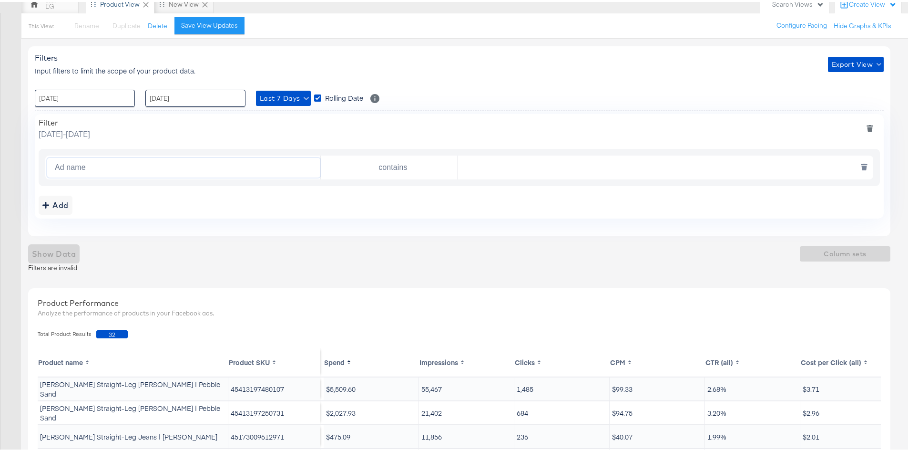
click at [509, 165] on input "text" at bounding box center [663, 166] width 411 height 20
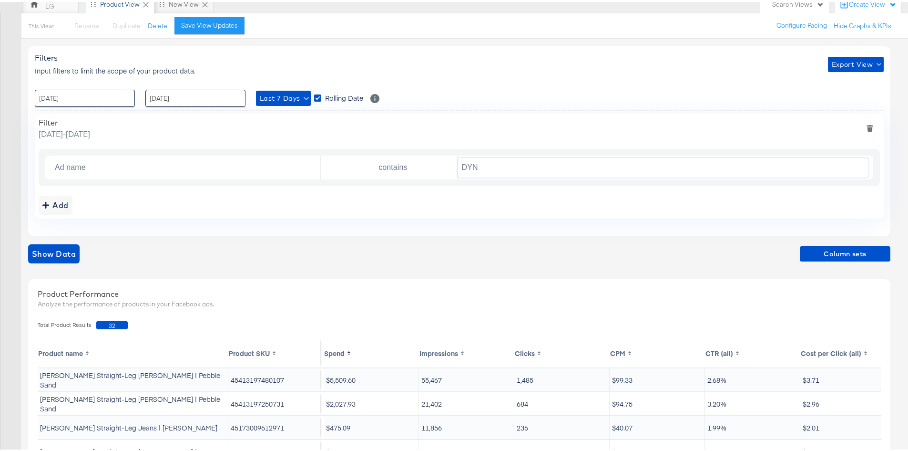
type input "DYN"
click at [537, 208] on div "Add" at bounding box center [459, 203] width 841 height 19
click at [872, 250] on span "Column sets" at bounding box center [845, 252] width 83 height 12
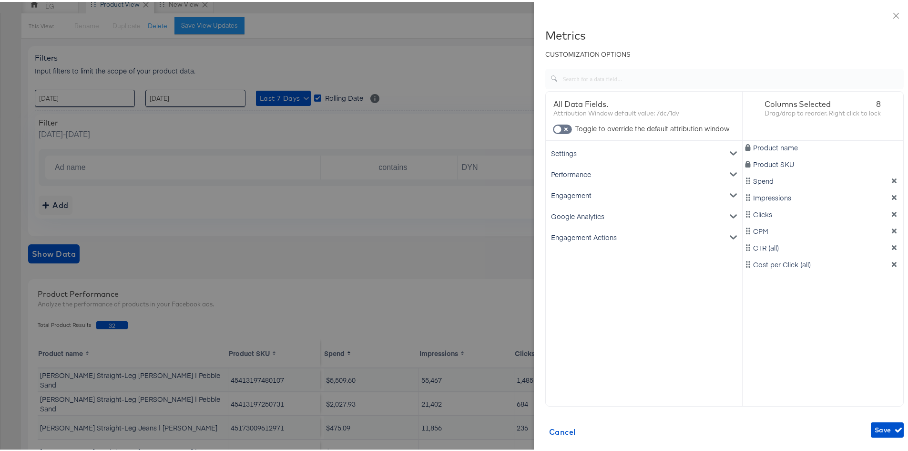
click at [421, 254] on div at bounding box center [457, 225] width 915 height 451
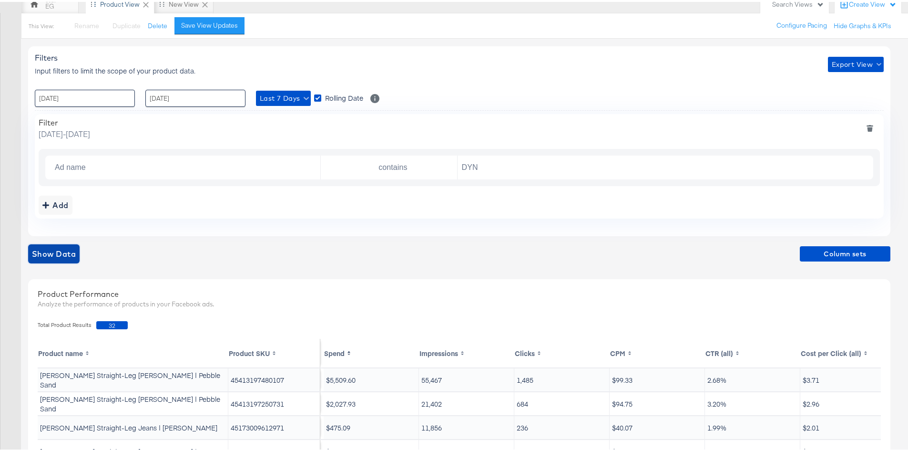
click at [49, 254] on span "Show Data" at bounding box center [54, 251] width 44 height 13
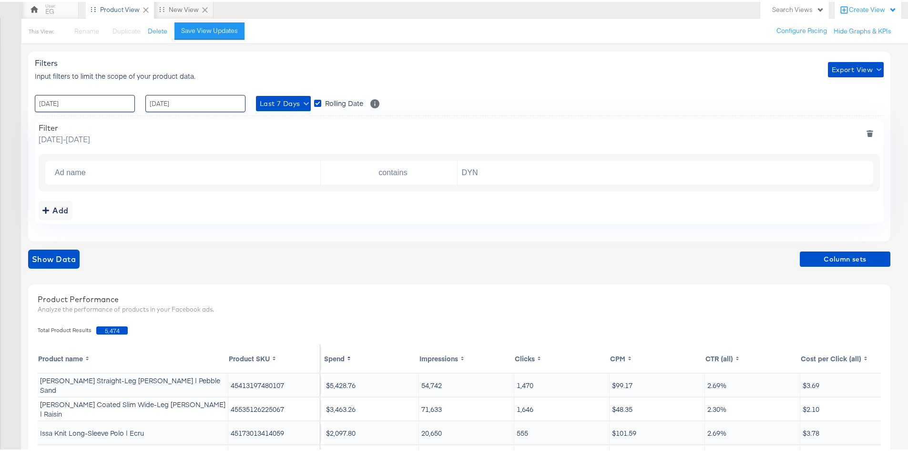
scroll to position [0, 0]
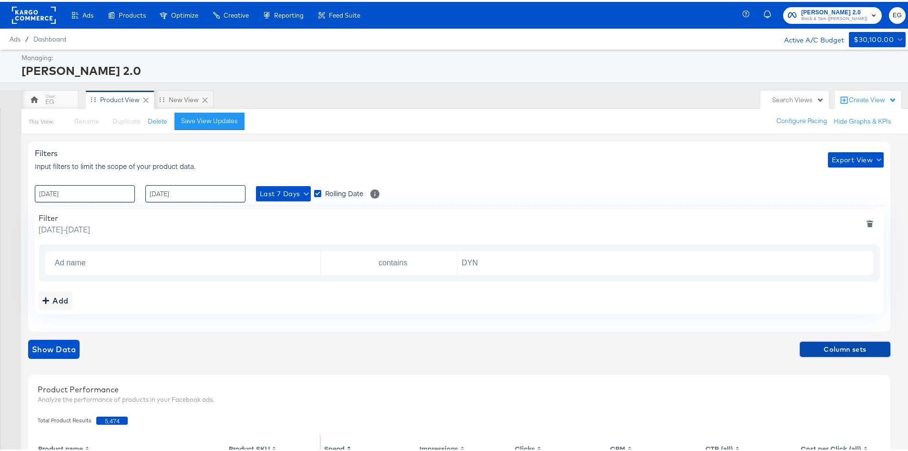
click at [845, 353] on span "Column sets" at bounding box center [845, 347] width 83 height 12
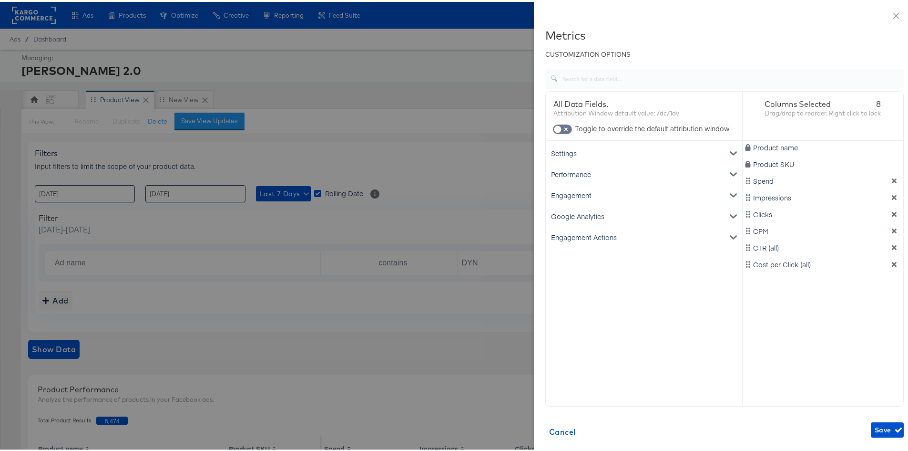
click at [469, 367] on div at bounding box center [457, 225] width 915 height 451
